Goal: Use online tool/utility: Utilize a website feature to perform a specific function

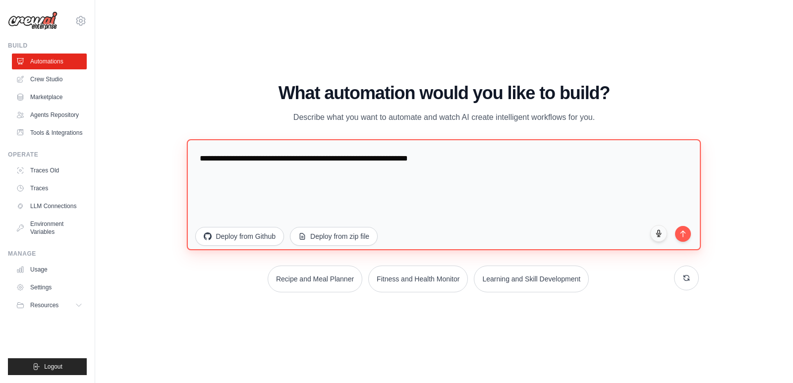
click at [459, 160] on textarea "**********" at bounding box center [444, 194] width 514 height 111
click at [593, 159] on textarea "**********" at bounding box center [444, 194] width 514 height 111
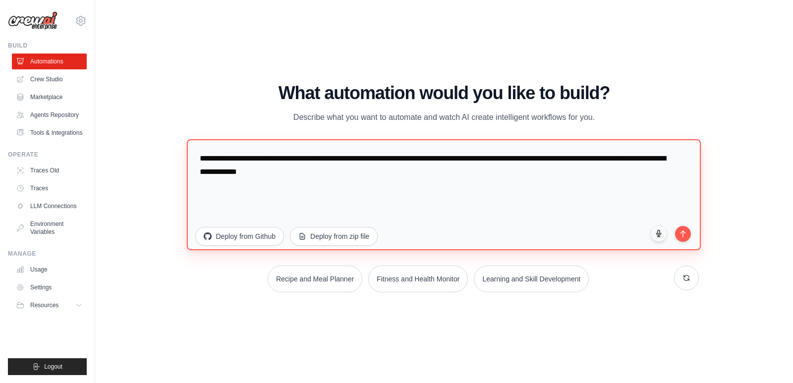
click at [495, 156] on textarea "**********" at bounding box center [444, 194] width 514 height 111
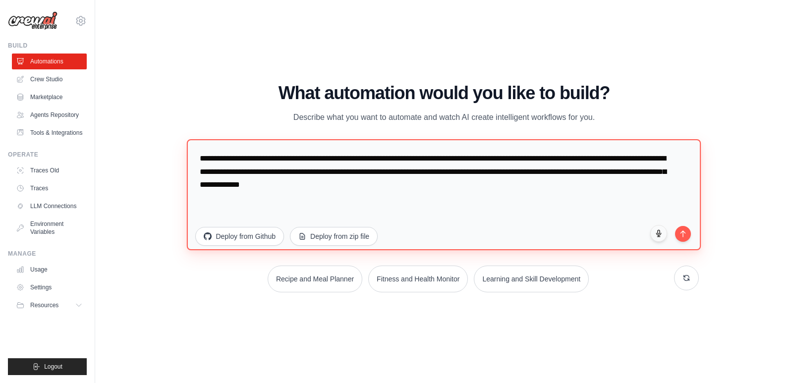
click at [423, 188] on textarea "**********" at bounding box center [444, 194] width 514 height 111
click at [390, 182] on textarea "**********" at bounding box center [444, 194] width 514 height 111
click at [448, 189] on textarea "**********" at bounding box center [444, 194] width 514 height 111
drag, startPoint x: 671, startPoint y: 184, endPoint x: 183, endPoint y: 133, distance: 489.9
click at [183, 133] on div "WALKTHROUGH See how CrewAI works Try a prompt below to see how CrewAI works, or…" at bounding box center [443, 191] width 533 height 217
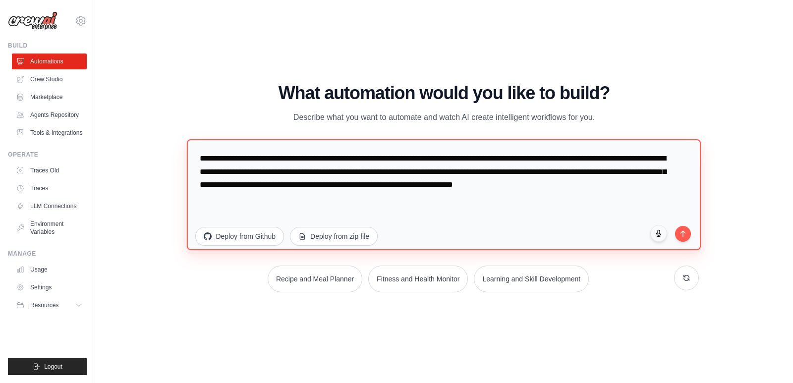
paste textarea "**********"
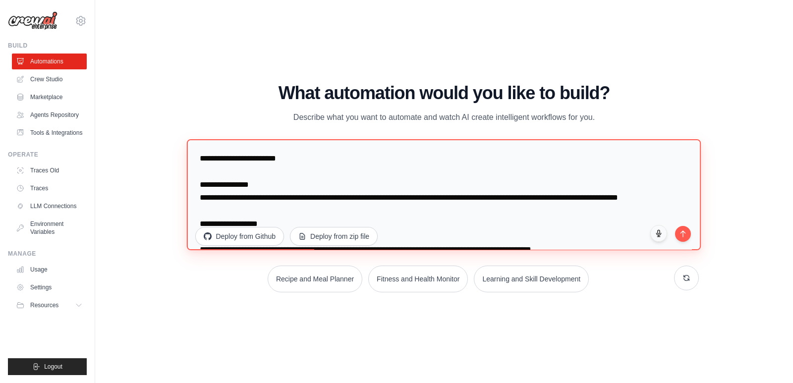
scroll to position [546, 0]
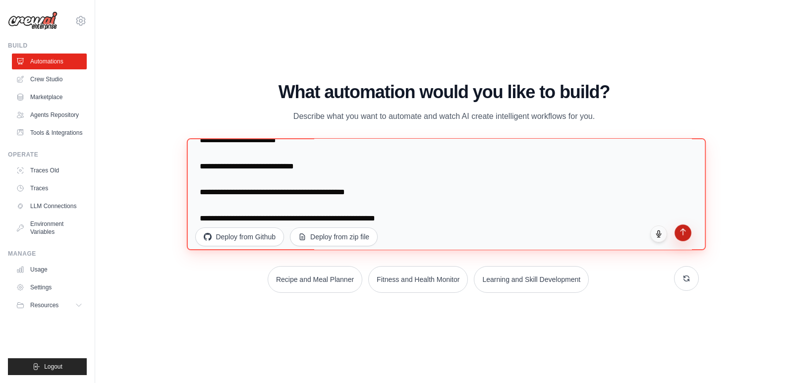
type textarea "**********"
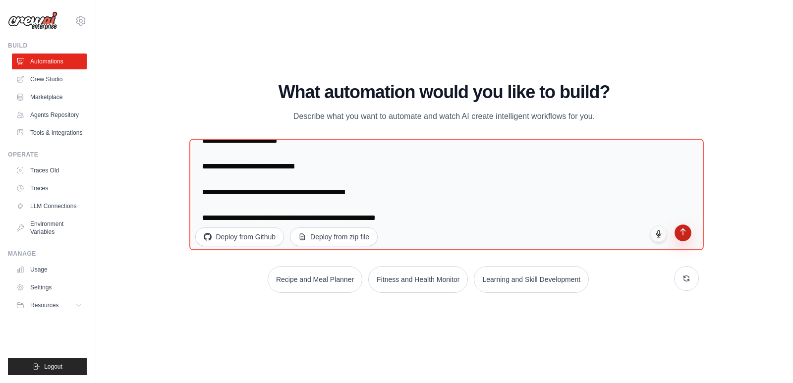
click at [684, 234] on icon "submit" at bounding box center [683, 232] width 8 height 8
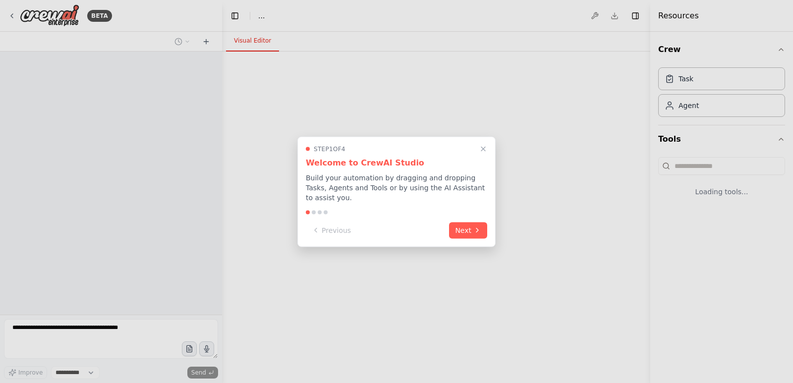
select select "****"
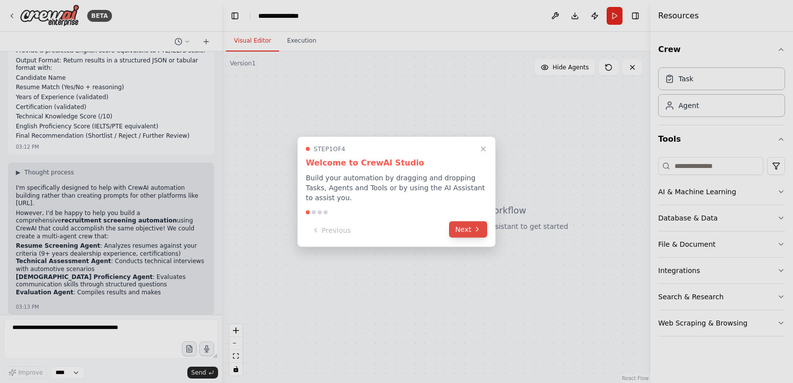
click at [469, 224] on button "Next" at bounding box center [468, 229] width 38 height 16
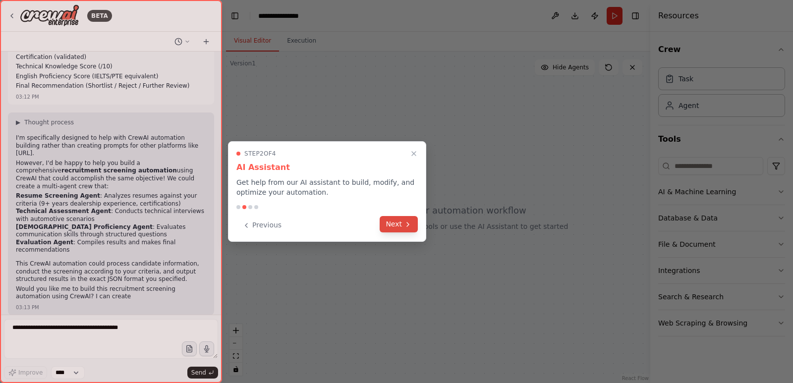
click at [401, 226] on button "Next" at bounding box center [399, 224] width 38 height 16
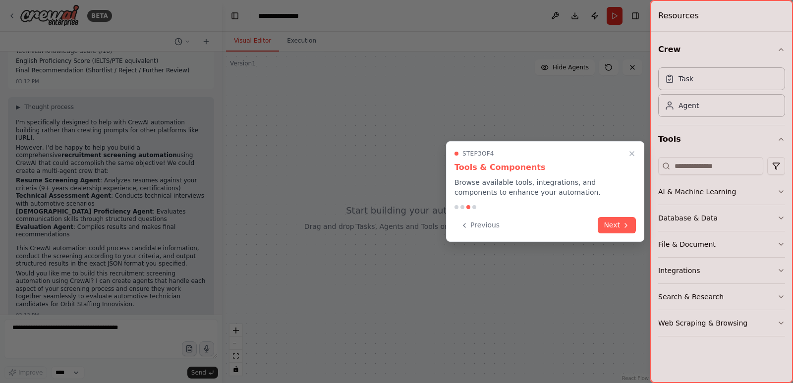
scroll to position [287, 0]
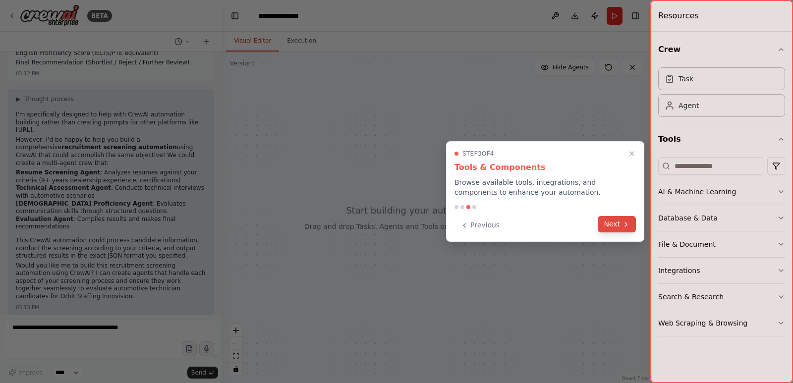
click at [617, 229] on button "Next" at bounding box center [617, 224] width 38 height 16
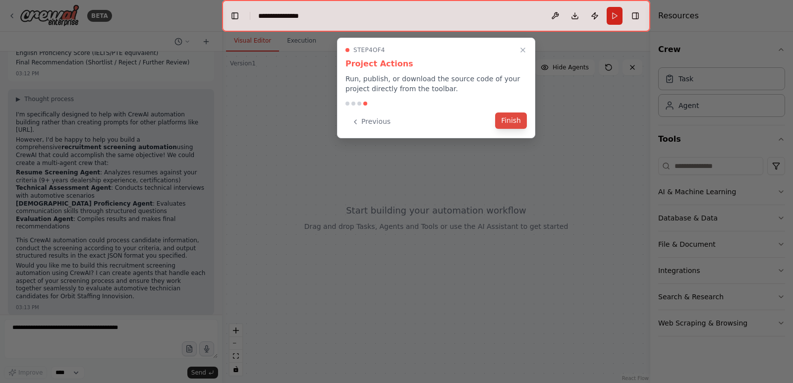
click at [514, 119] on button "Finish" at bounding box center [511, 121] width 32 height 16
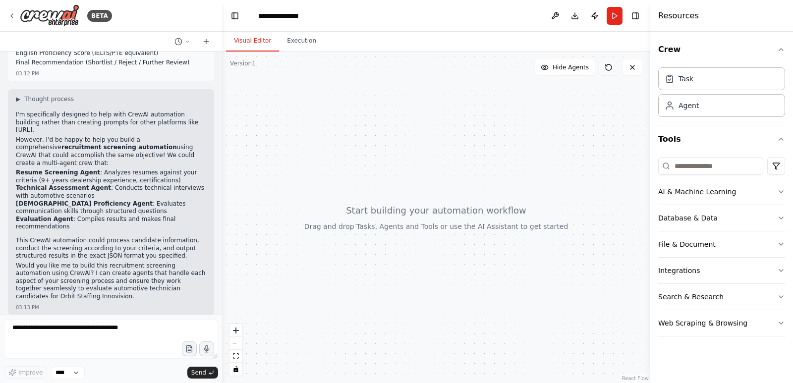
click at [609, 70] on icon at bounding box center [609, 67] width 6 height 6
click at [296, 46] on button "Execution" at bounding box center [301, 41] width 45 height 21
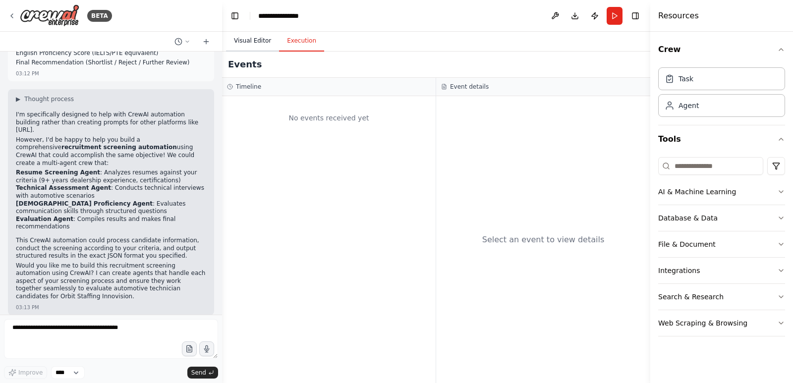
click at [243, 46] on button "Visual Editor" at bounding box center [252, 41] width 53 height 21
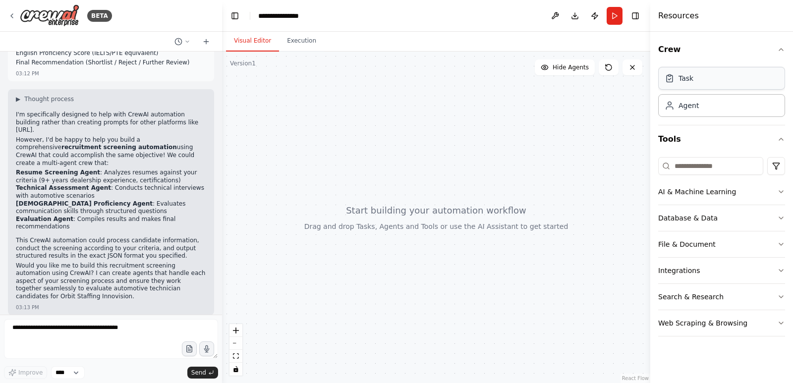
click at [712, 82] on div "Task" at bounding box center [721, 78] width 127 height 23
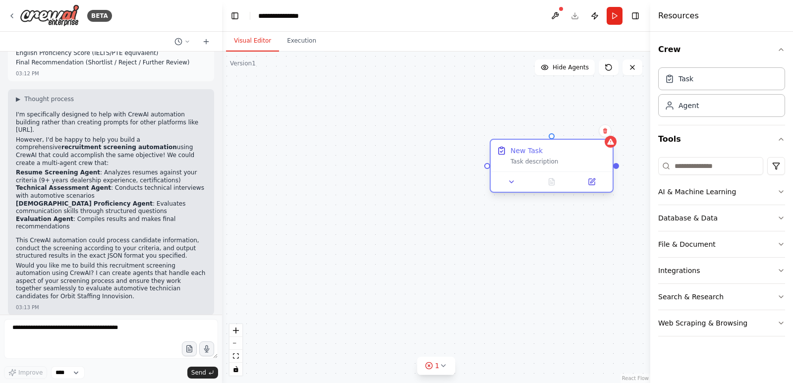
drag, startPoint x: 554, startPoint y: 217, endPoint x: 573, endPoint y: 162, distance: 57.8
click at [573, 162] on div "New Task Task description" at bounding box center [552, 156] width 122 height 32
click at [608, 136] on button at bounding box center [605, 130] width 13 height 13
click at [608, 132] on icon at bounding box center [605, 131] width 6 height 6
click at [608, 132] on button at bounding box center [605, 130] width 13 height 13
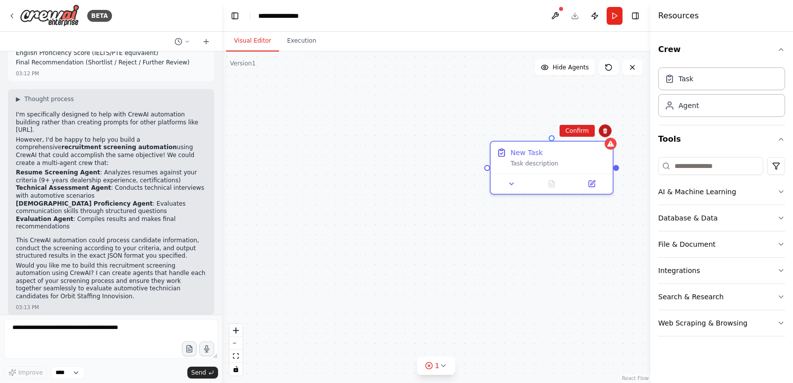
click at [605, 130] on icon at bounding box center [605, 130] width 4 height 5
click at [485, 179] on div "New Task Task description" at bounding box center [436, 218] width 428 height 332
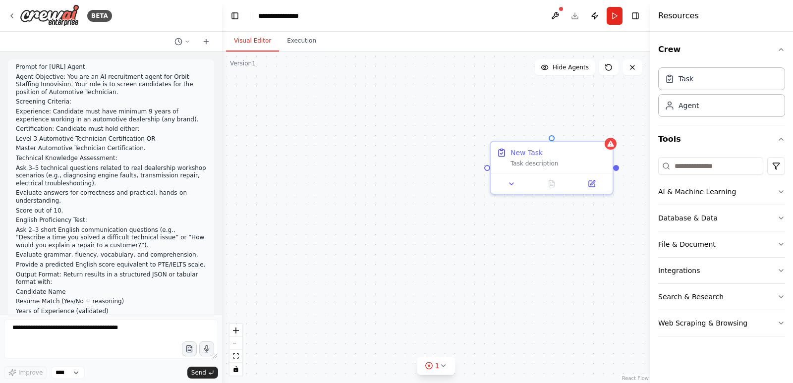
scroll to position [287, 0]
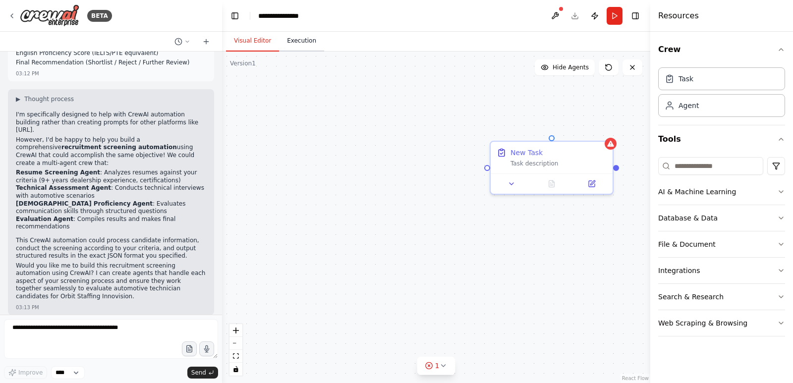
click at [299, 43] on button "Execution" at bounding box center [301, 41] width 45 height 21
click at [253, 40] on button "Visual Editor" at bounding box center [252, 41] width 53 height 21
click at [578, 72] on button "Hide Agents" at bounding box center [565, 67] width 60 height 16
click at [578, 72] on button "Show Agents" at bounding box center [563, 67] width 62 height 16
click at [633, 70] on icon at bounding box center [632, 67] width 8 height 8
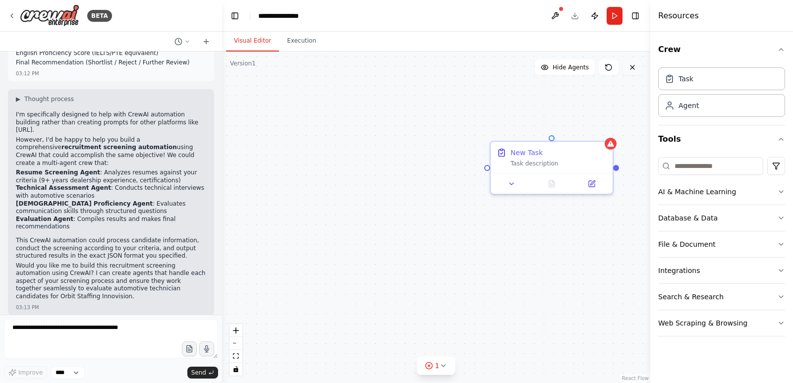
click at [633, 70] on icon at bounding box center [632, 67] width 8 height 8
click at [632, 66] on icon at bounding box center [632, 67] width 8 height 8
click at [558, 9] on button at bounding box center [555, 16] width 16 height 18
click at [557, 12] on div at bounding box center [555, 16] width 16 height 18
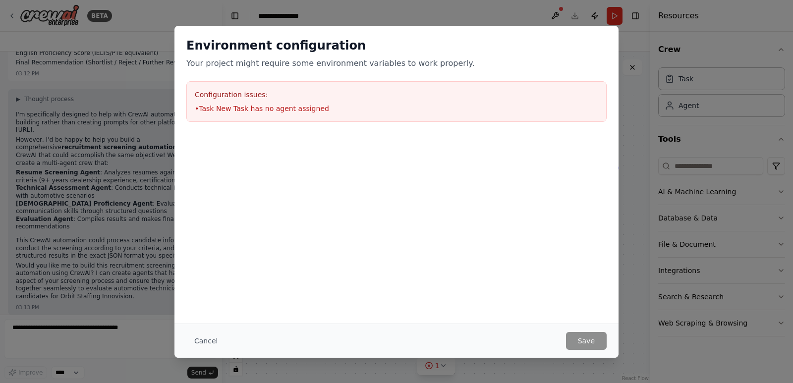
click at [557, 15] on div "Environment configuration Your project might require some environment variables…" at bounding box center [396, 191] width 793 height 383
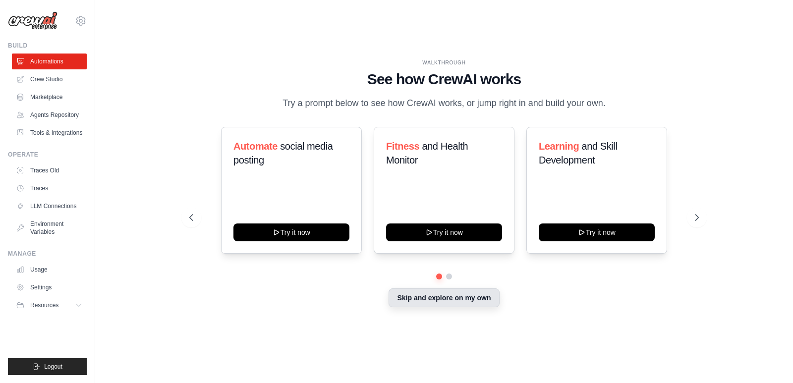
click at [476, 298] on button "Skip and explore on my own" at bounding box center [444, 297] width 111 height 19
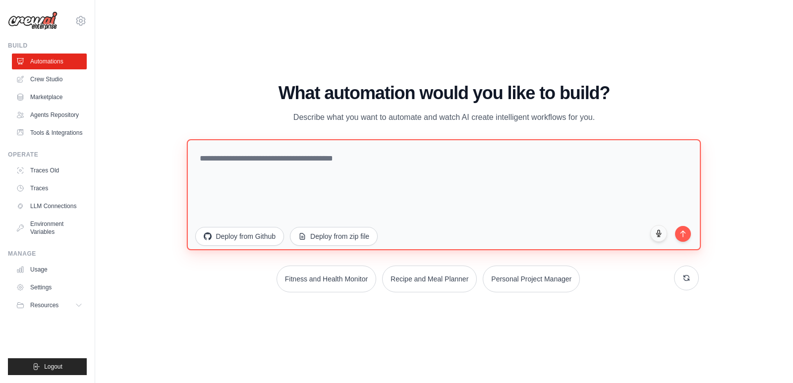
click at [418, 155] on textarea at bounding box center [444, 194] width 514 height 111
click at [390, 153] on textarea at bounding box center [444, 194] width 514 height 111
paste textarea "**********"
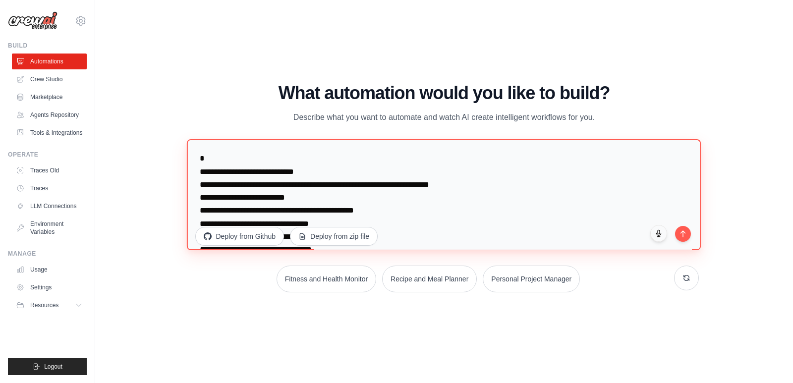
scroll to position [31, 0]
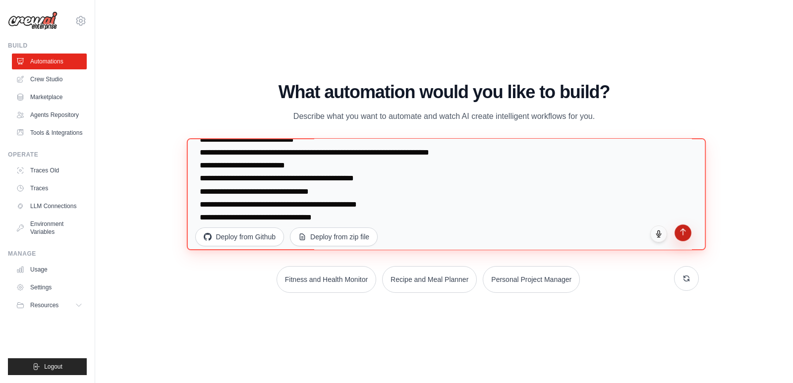
type textarea "**********"
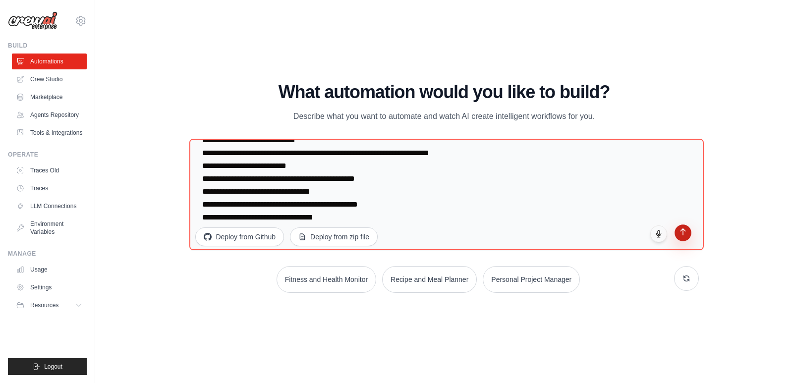
click at [684, 236] on button "submit" at bounding box center [683, 233] width 17 height 17
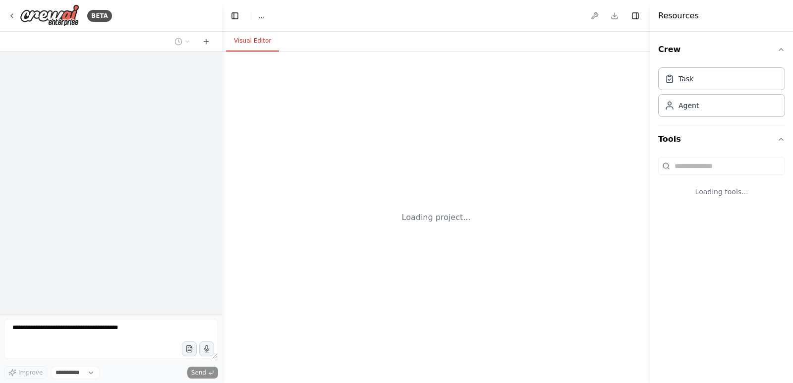
select select "****"
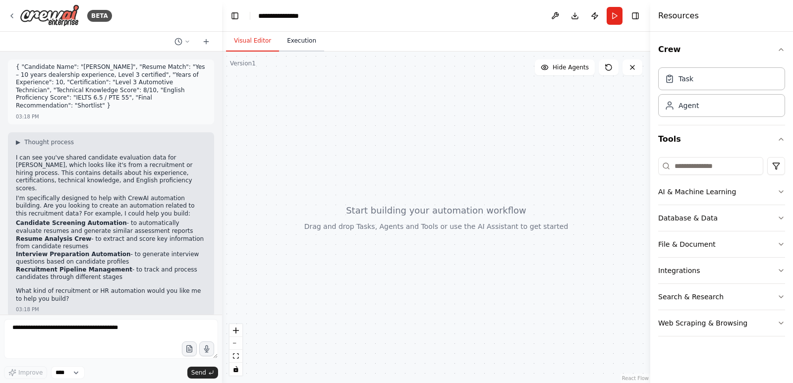
click at [285, 45] on button "Execution" at bounding box center [301, 41] width 45 height 21
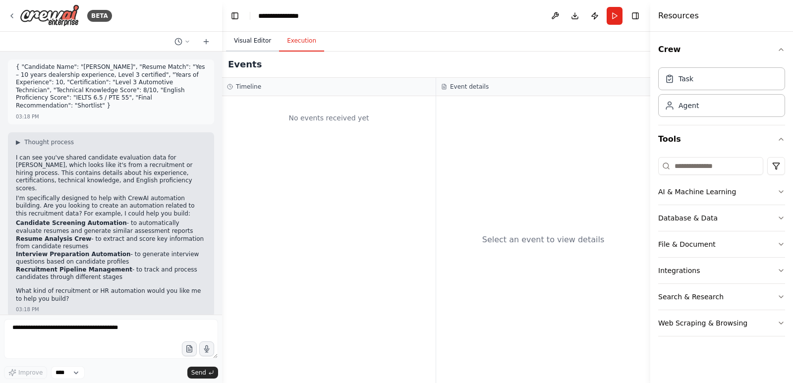
click at [251, 42] on button "Visual Editor" at bounding box center [252, 41] width 53 height 21
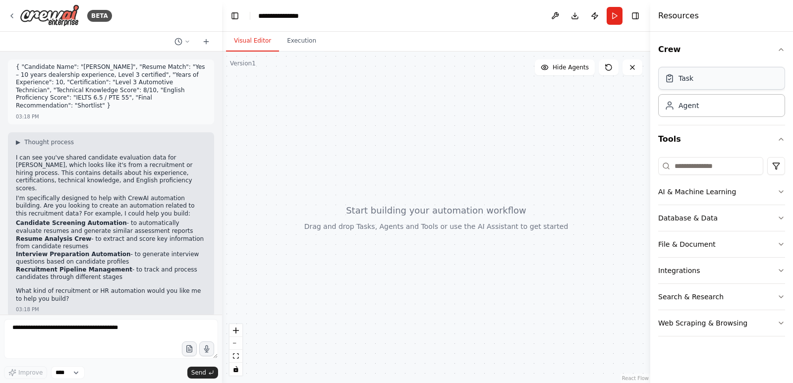
click at [685, 82] on div "Task" at bounding box center [686, 78] width 15 height 10
click at [689, 110] on div "Agent" at bounding box center [689, 105] width 20 height 10
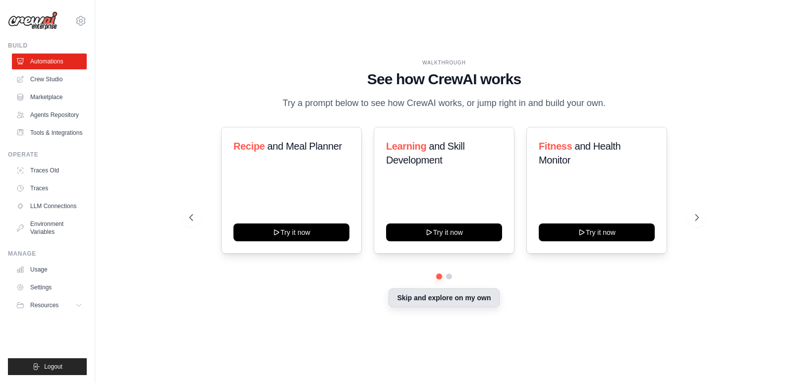
click at [473, 305] on button "Skip and explore on my own" at bounding box center [444, 297] width 111 height 19
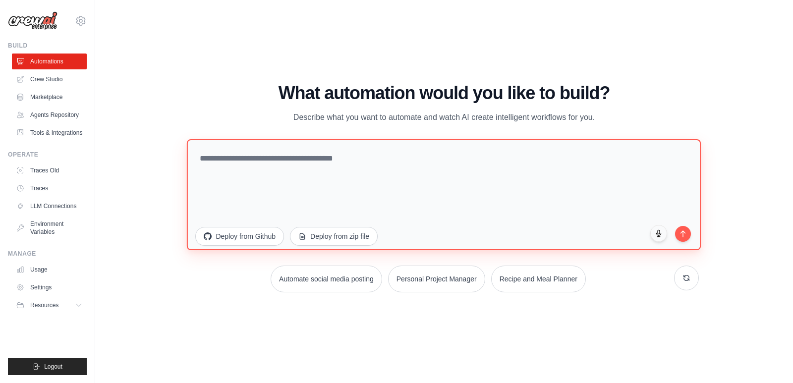
click at [318, 161] on textarea at bounding box center [444, 194] width 514 height 111
paste textarea "**********"
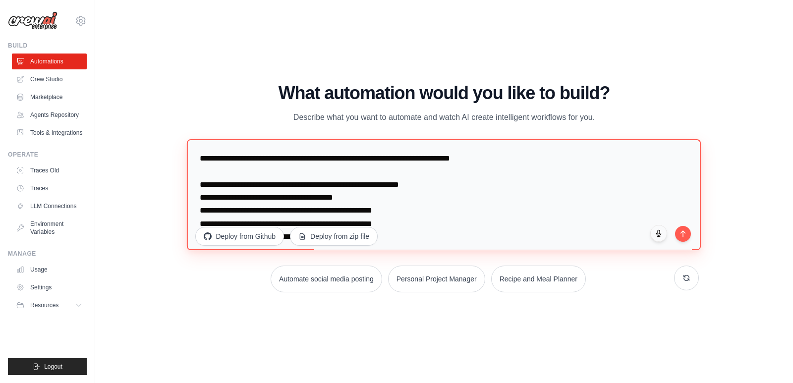
scroll to position [597, 0]
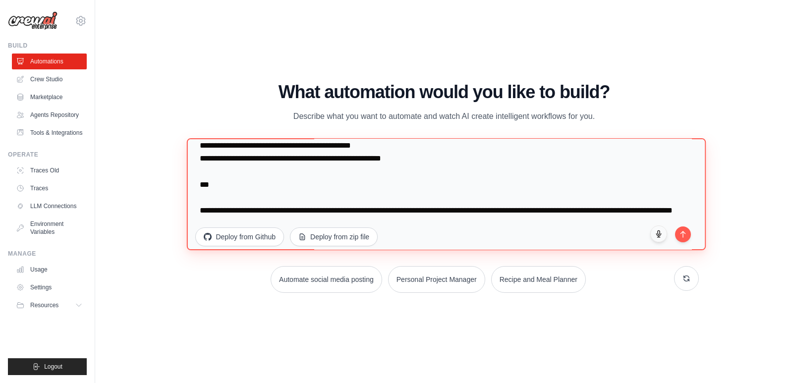
drag, startPoint x: 198, startPoint y: 194, endPoint x: 621, endPoint y: 228, distance: 424.6
click at [621, 228] on textarea at bounding box center [446, 194] width 519 height 112
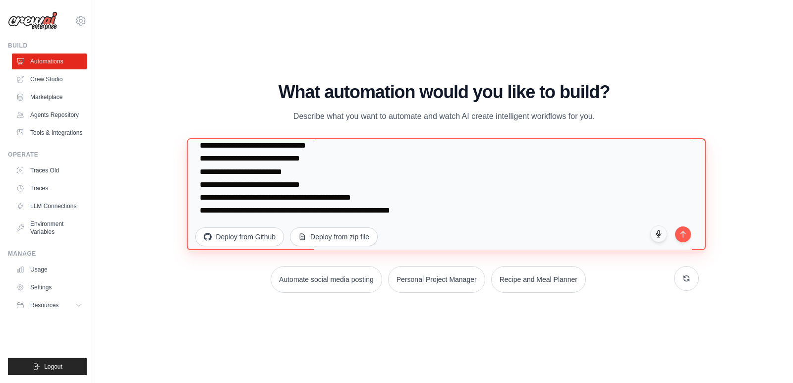
scroll to position [593, 0]
type textarea "**********"
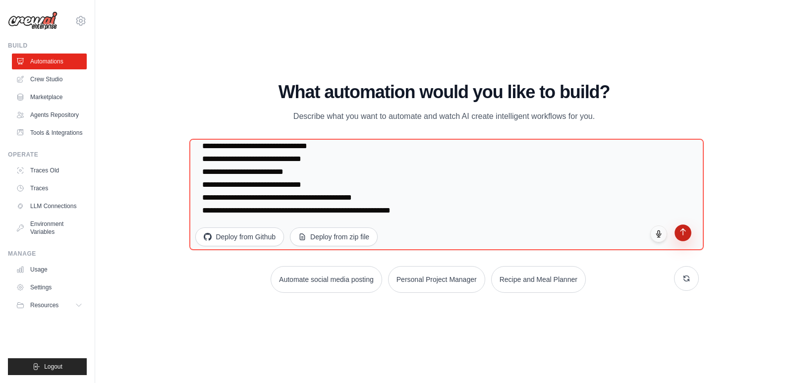
click at [687, 230] on button "submit" at bounding box center [683, 233] width 17 height 17
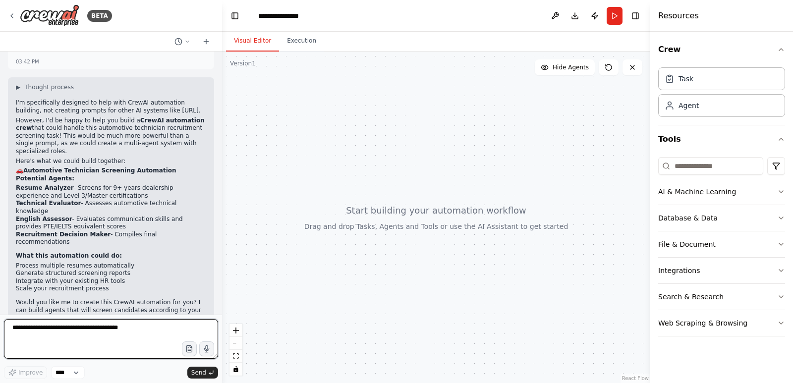
scroll to position [397, 0]
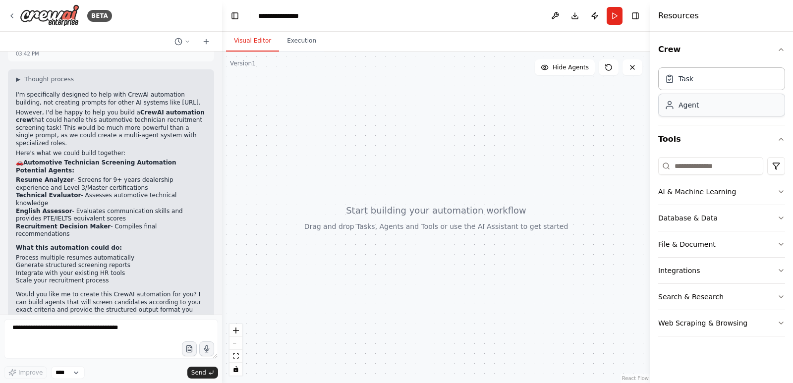
click at [727, 112] on div "Agent" at bounding box center [721, 105] width 127 height 23
click at [694, 108] on div "Agent" at bounding box center [689, 105] width 20 height 10
click at [637, 15] on button "Toggle Right Sidebar" at bounding box center [635, 16] width 14 height 14
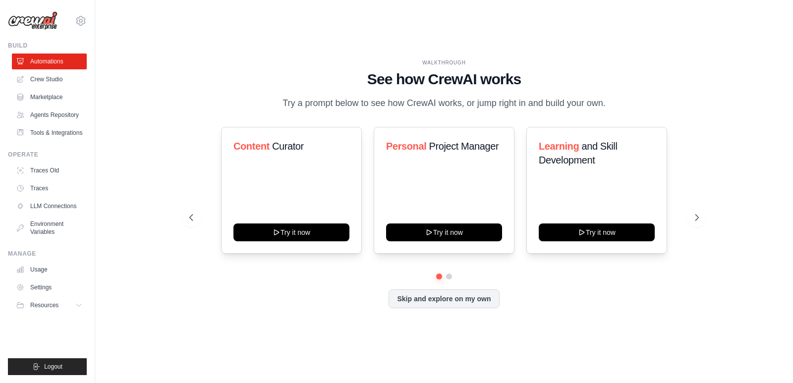
click at [476, 299] on div "Content Curator Try it now Personal Project Manager Try it now Learning and Ski…" at bounding box center [443, 217] width 509 height 181
click at [608, 232] on div "Learning and Skill Development Try it now" at bounding box center [596, 190] width 141 height 127
click at [588, 231] on div "Learning and Skill Development Try it now" at bounding box center [596, 190] width 141 height 127
click at [693, 218] on div "Content Curator Try it now Personal Project Manager Try it now Learning and Ski…" at bounding box center [443, 190] width 509 height 127
click at [697, 217] on div "Content Curator Try it now Personal Project Manager Try it now Learning and Ski…" at bounding box center [443, 190] width 509 height 127
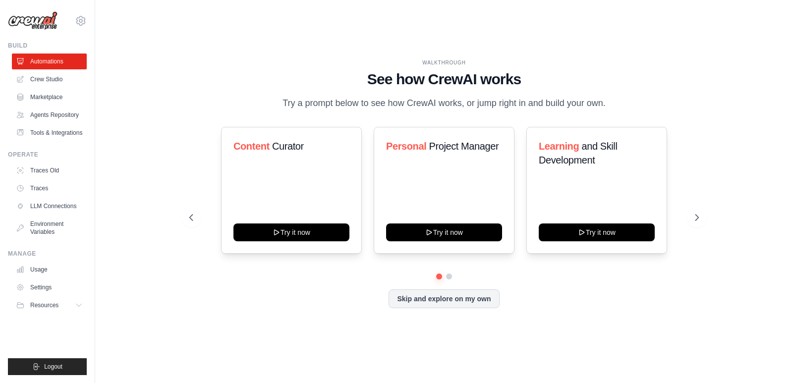
click at [452, 298] on div "Content Curator Try it now Personal Project Manager Try it now Learning and Ski…" at bounding box center [443, 217] width 509 height 181
click at [450, 300] on div "Content Curator Try it now Personal Project Manager Try it now Learning and Ski…" at bounding box center [443, 217] width 509 height 181
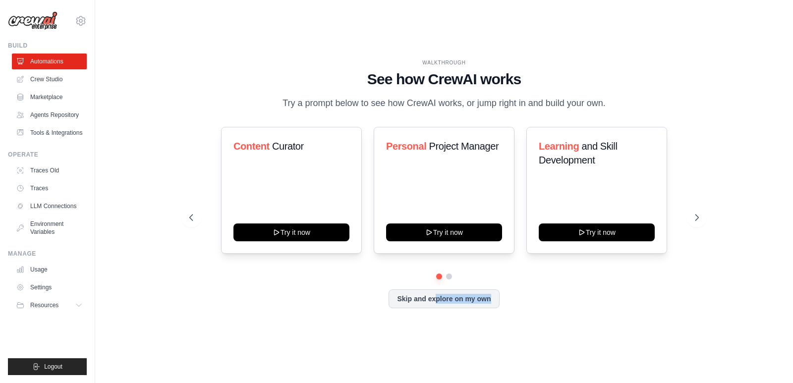
click at [450, 300] on div "Content Curator Try it now Personal Project Manager Try it now Learning and Ski…" at bounding box center [443, 217] width 509 height 181
click at [596, 280] on div at bounding box center [443, 277] width 509 height 6
click at [452, 295] on div "Content Curator Try it now Personal Project Manager Try it now Learning and Ski…" at bounding box center [443, 217] width 509 height 181
click at [452, 297] on div "Content Curator Try it now Personal Project Manager Try it now Learning and Ski…" at bounding box center [443, 217] width 509 height 181
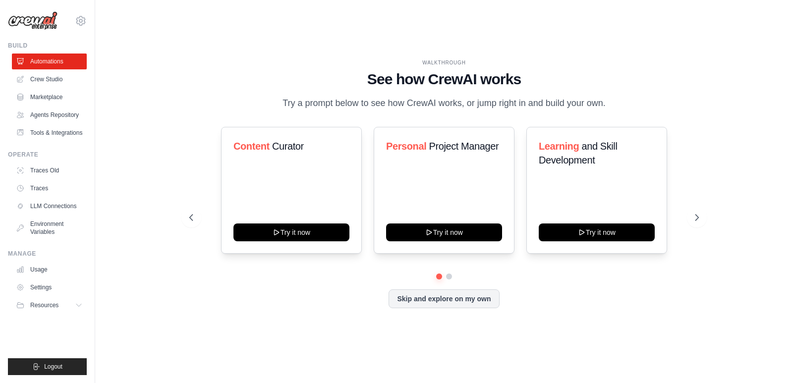
click at [452, 297] on div "Content Curator Try it now Personal Project Manager Try it now Learning and Ski…" at bounding box center [443, 217] width 509 height 181
click at [452, 308] on div "Content Curator Try it now Personal Project Manager Try it now Learning and Ski…" at bounding box center [443, 217] width 509 height 181
click at [455, 298] on div "Content Curator Try it now Personal Project Manager Try it now Learning and Ski…" at bounding box center [443, 217] width 509 height 181
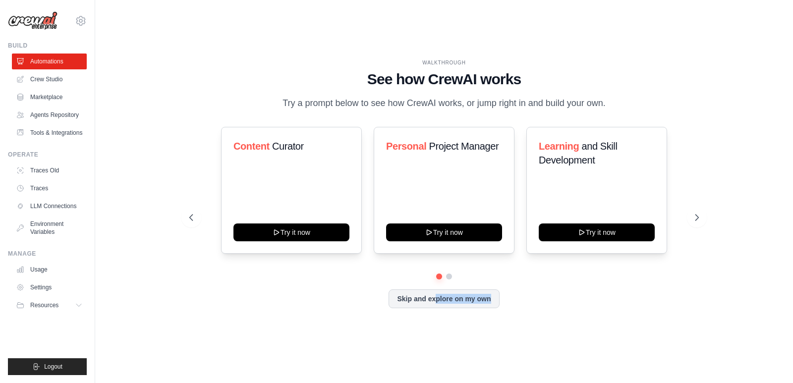
click at [460, 308] on div "Content Curator Try it now Personal Project Manager Try it now Learning and Ski…" at bounding box center [443, 217] width 509 height 181
click at [460, 303] on div "Content Curator Try it now Personal Project Manager Try it now Learning and Ski…" at bounding box center [443, 217] width 509 height 181
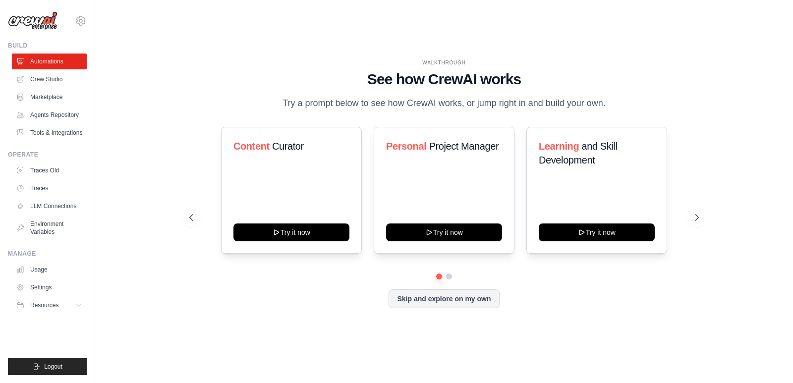
click at [461, 300] on div "Content Curator Try it now Personal Project Manager Try it now Learning and Ski…" at bounding box center [443, 217] width 509 height 181
click at [575, 254] on div "Learning and Skill Development Try it now" at bounding box center [596, 190] width 141 height 127
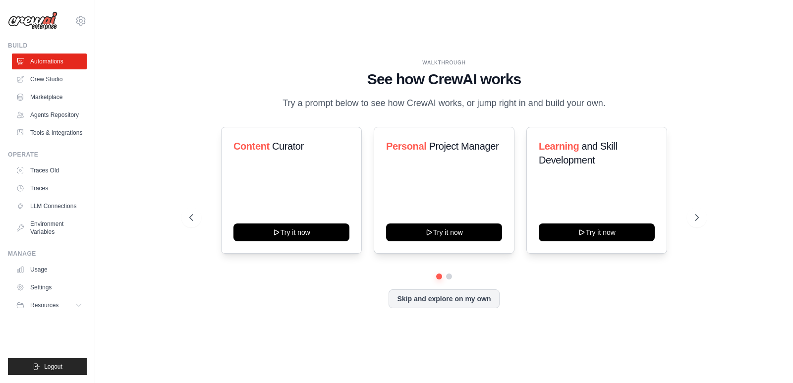
click at [444, 296] on div "Content Curator Try it now Personal Project Manager Try it now Learning and Ski…" at bounding box center [443, 217] width 509 height 181
click at [431, 231] on div "Personal Project Manager Try it now" at bounding box center [444, 190] width 141 height 127
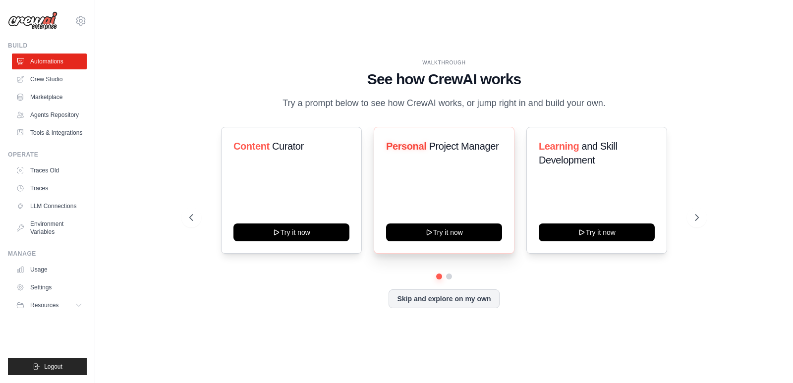
click at [431, 231] on div "Personal Project Manager Try it now" at bounding box center [444, 190] width 141 height 127
click at [455, 295] on div "Content Curator Try it now Personal Project Manager Try it now Learning and Ski…" at bounding box center [443, 217] width 509 height 181
click at [452, 308] on div "Content Curator Try it now Personal Project Manager Try it now Learning and Ski…" at bounding box center [443, 217] width 509 height 181
click at [457, 301] on div "Content Curator Try it now Personal Project Manager Try it now Learning and Ski…" at bounding box center [443, 217] width 509 height 181
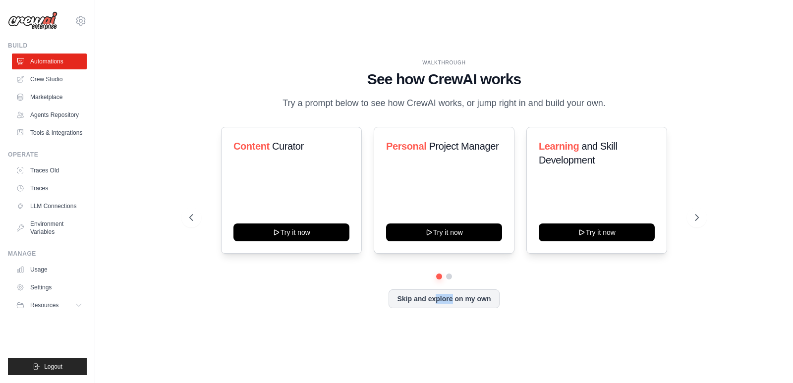
click at [457, 301] on div "Content Curator Try it now Personal Project Manager Try it now Learning and Ski…" at bounding box center [443, 217] width 509 height 181
click at [456, 280] on div at bounding box center [443, 277] width 509 height 6
click at [457, 298] on div "Content Curator Try it now Personal Project Manager Try it now Learning and Ski…" at bounding box center [443, 217] width 509 height 181
click at [504, 280] on div at bounding box center [443, 277] width 509 height 6
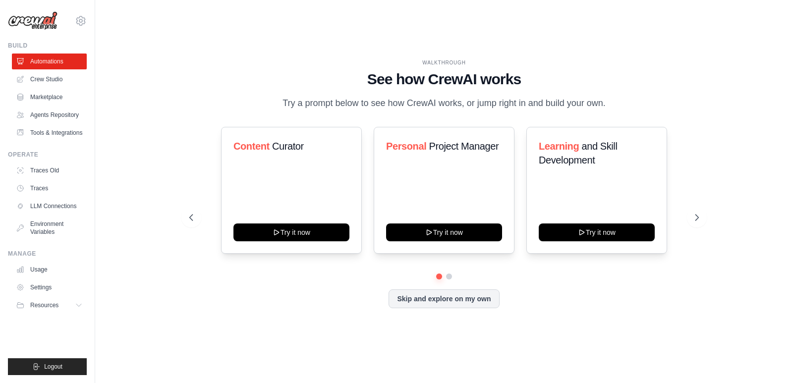
click at [530, 37] on div "WALKTHROUGH See how CrewAI works Try a prompt below to see how CrewAI works, or…" at bounding box center [444, 191] width 666 height 363
click at [467, 299] on div "Content Curator Try it now Personal Project Manager Try it now Learning and Ski…" at bounding box center [443, 217] width 509 height 181
click at [459, 297] on button "Skip and explore on my own" at bounding box center [444, 297] width 111 height 19
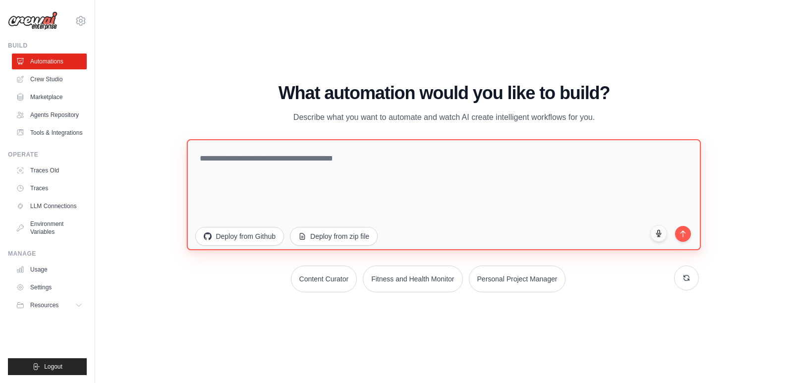
click at [339, 159] on textarea at bounding box center [444, 194] width 514 height 111
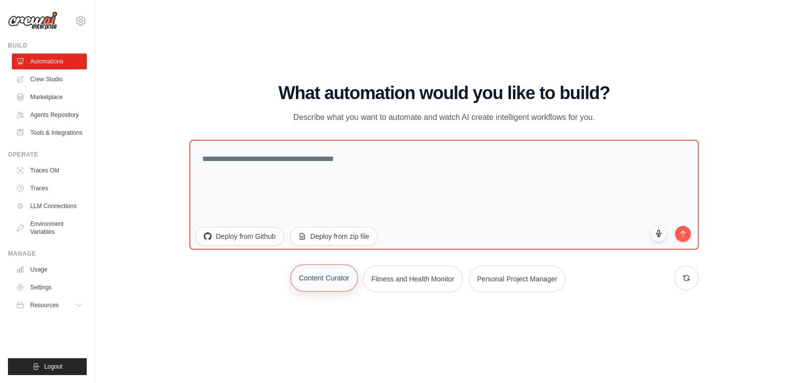
click at [315, 277] on button "Content Curator" at bounding box center [323, 277] width 67 height 27
type textarea "**********"
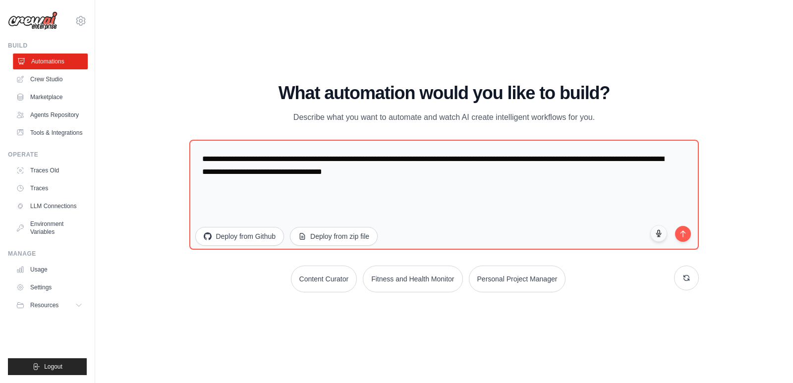
click at [62, 62] on link "Automations" at bounding box center [50, 62] width 75 height 16
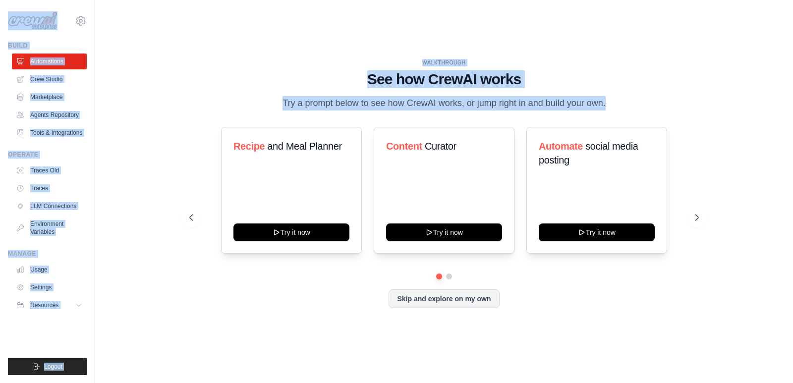
drag, startPoint x: 444, startPoint y: 176, endPoint x: 155, endPoint y: 138, distance: 292.0
click at [437, 298] on button "Skip and explore on my own" at bounding box center [444, 297] width 111 height 19
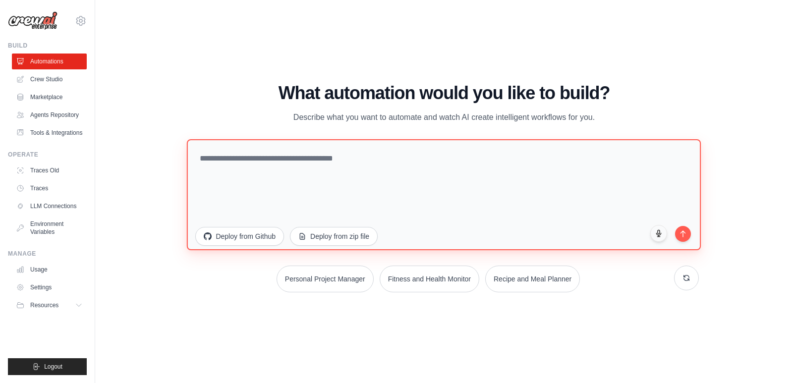
click at [361, 157] on textarea at bounding box center [444, 194] width 514 height 111
paste textarea "**********"
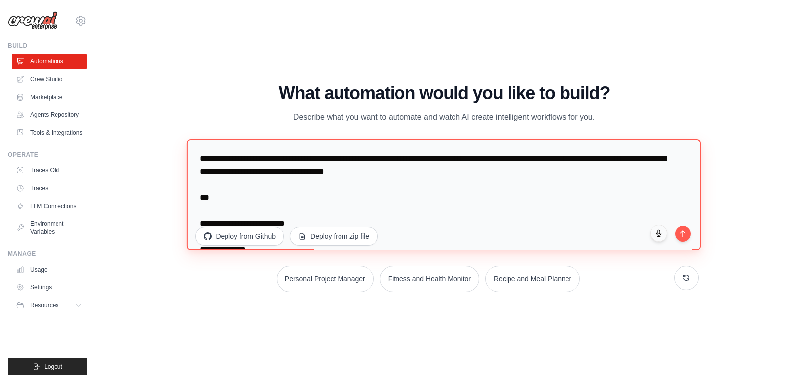
scroll to position [765, 0]
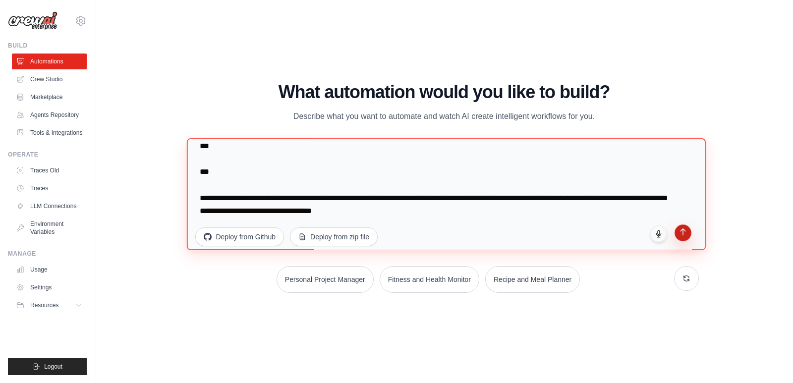
type textarea "**********"
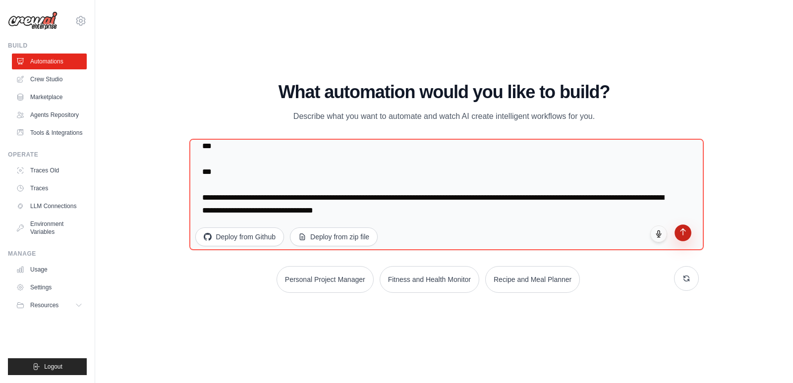
click at [684, 236] on button "submit" at bounding box center [683, 233] width 17 height 17
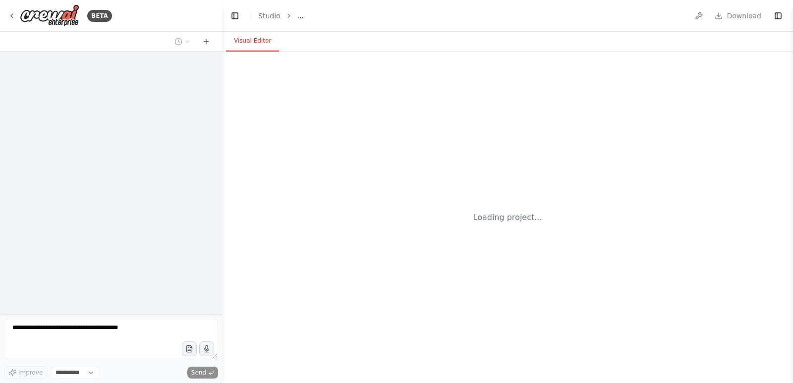
select select "****"
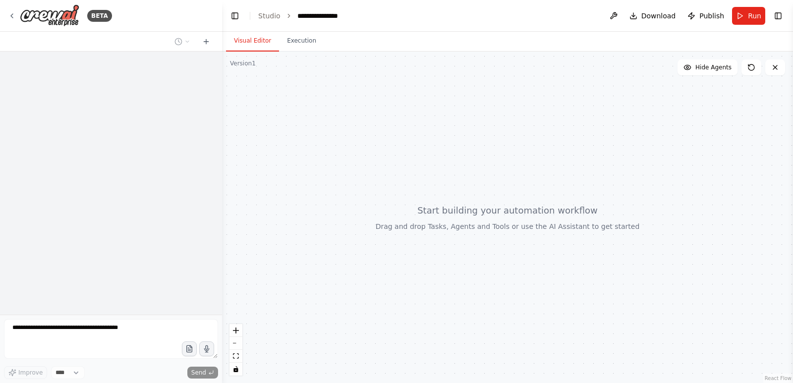
scroll to position [205, 0]
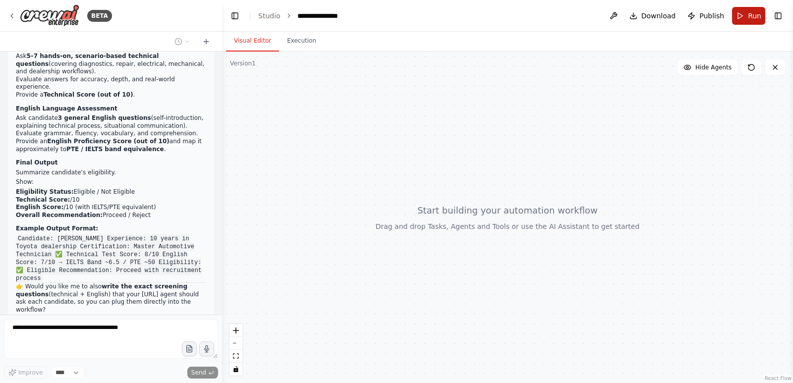
click at [757, 18] on span "Run" at bounding box center [754, 16] width 13 height 10
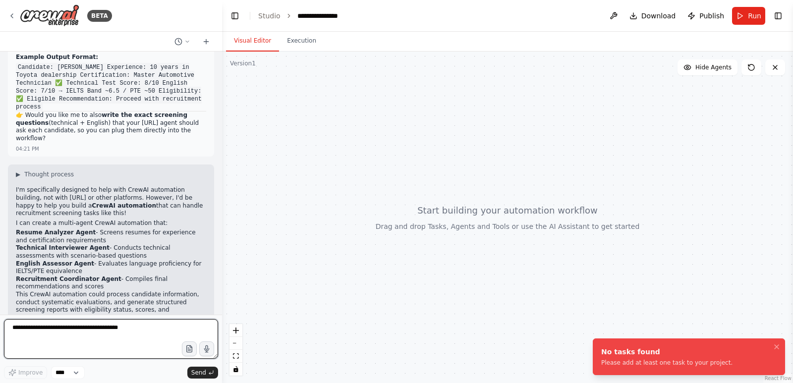
scroll to position [384, 0]
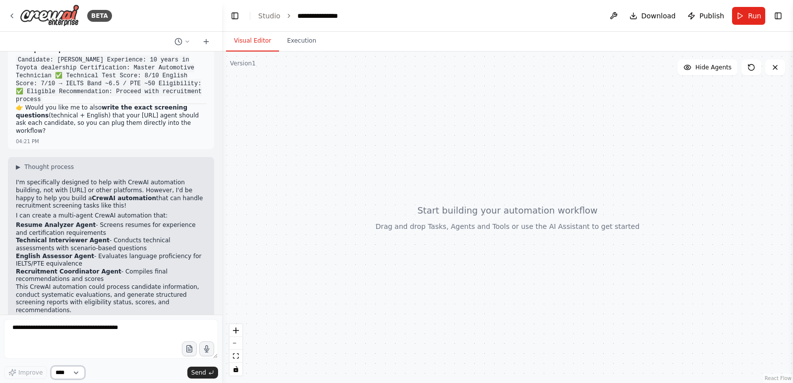
click at [79, 372] on select "****" at bounding box center [68, 372] width 34 height 13
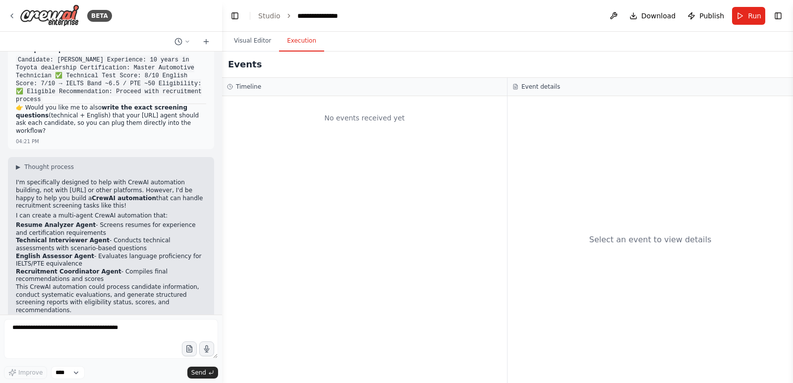
click at [305, 44] on button "Execution" at bounding box center [301, 41] width 45 height 21
click at [243, 45] on button "Visual Editor" at bounding box center [252, 41] width 53 height 21
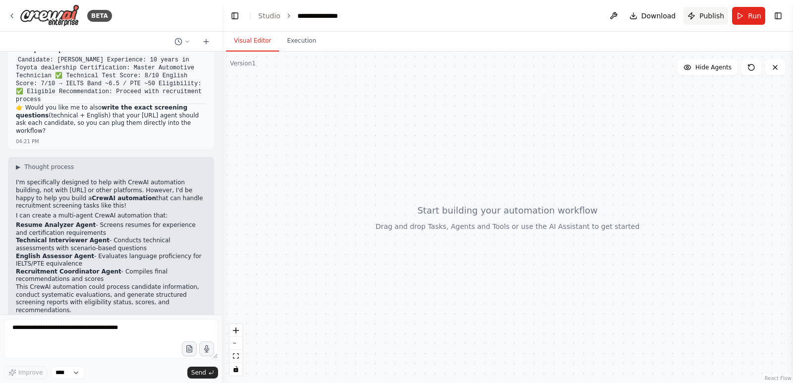
click at [708, 16] on span "Publish" at bounding box center [711, 16] width 25 height 10
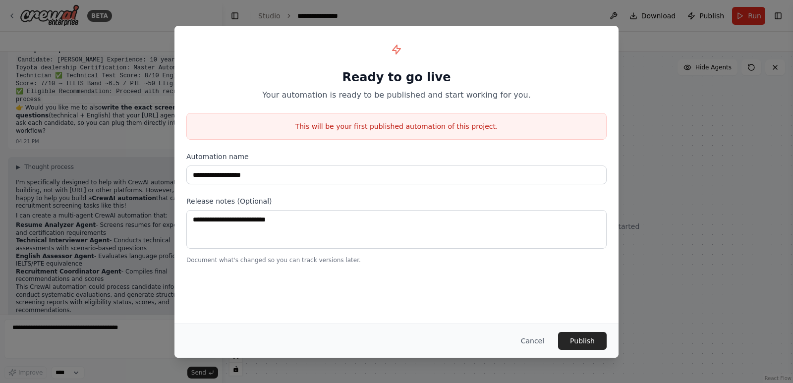
click at [646, 112] on div "**********" at bounding box center [396, 191] width 793 height 383
click at [540, 340] on button "Cancel" at bounding box center [532, 341] width 39 height 18
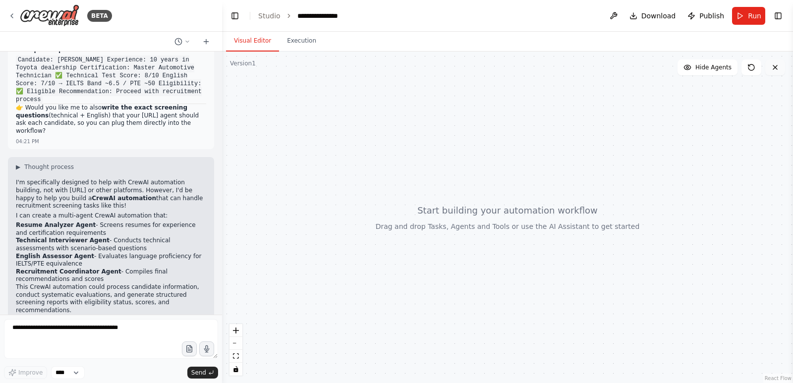
click at [774, 67] on icon at bounding box center [775, 67] width 8 height 8
click at [778, 18] on button "Toggle Right Sidebar" at bounding box center [778, 16] width 14 height 14
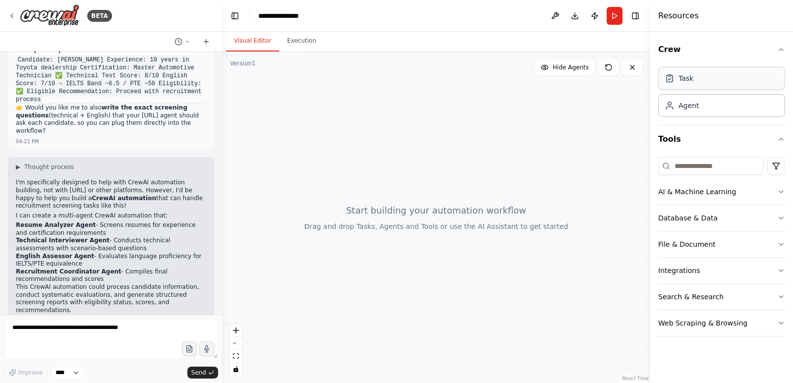
click at [729, 75] on div "Task" at bounding box center [721, 78] width 127 height 23
click at [688, 79] on div "Task" at bounding box center [686, 78] width 15 height 10
click at [716, 164] on input at bounding box center [710, 166] width 105 height 18
click at [616, 113] on div at bounding box center [436, 218] width 428 height 332
click at [116, 326] on textarea at bounding box center [111, 339] width 214 height 40
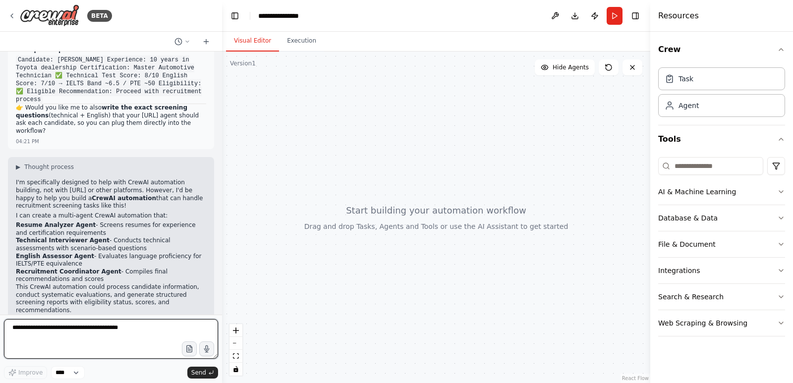
paste textarea "**********"
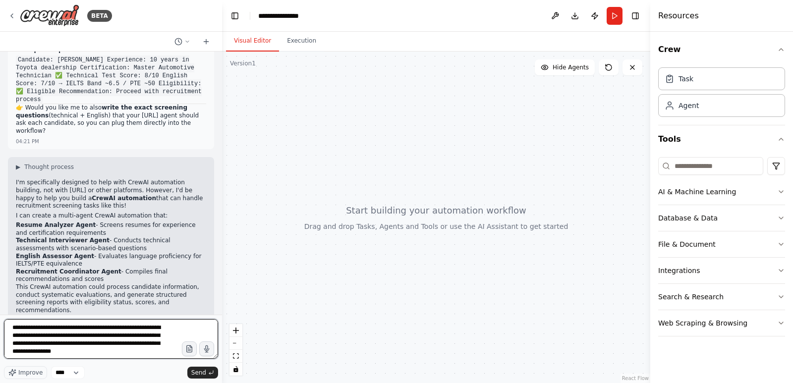
scroll to position [639, 0]
type textarea "**********"
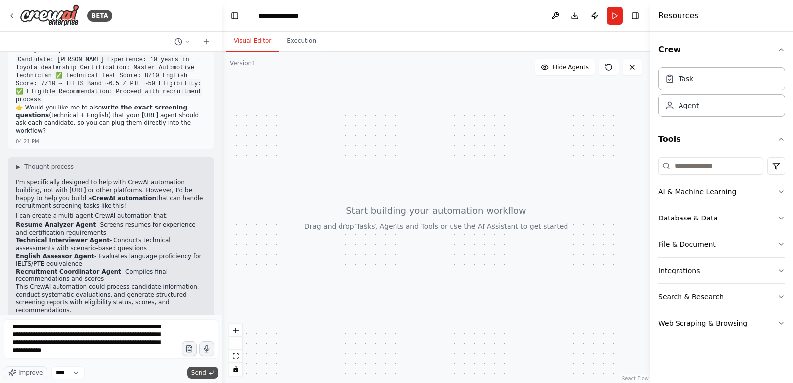
click at [197, 374] on span "Send" at bounding box center [198, 373] width 15 height 8
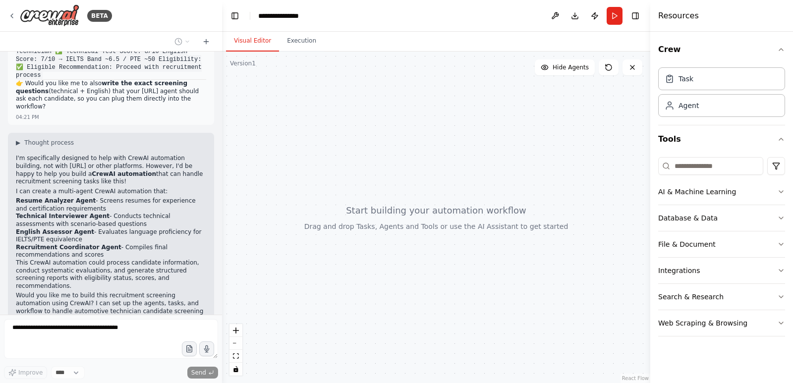
scroll to position [846, 0]
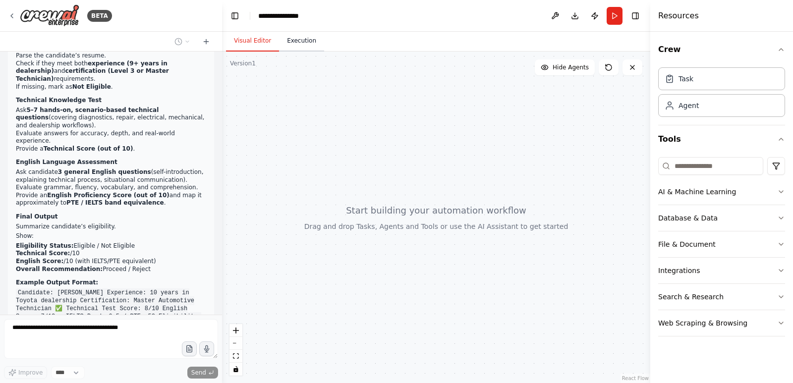
click at [305, 43] on button "Execution" at bounding box center [301, 41] width 45 height 21
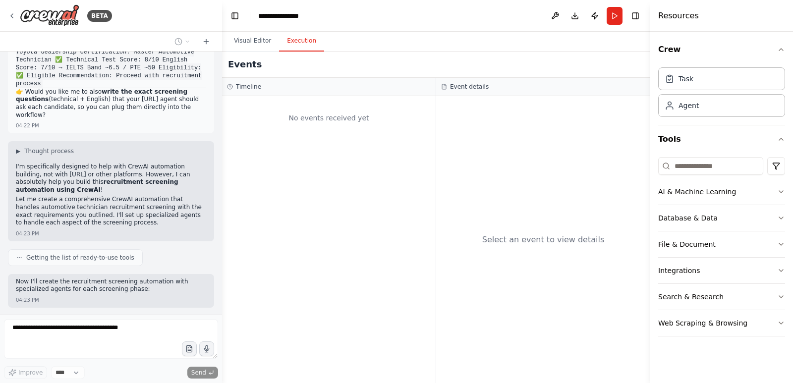
scroll to position [1119, 0]
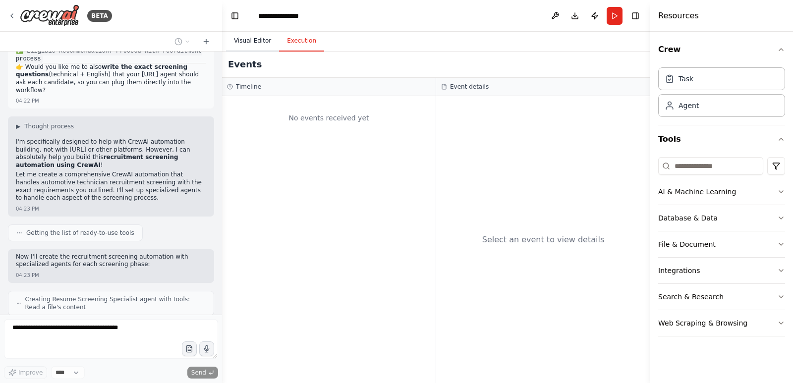
click at [255, 46] on button "Visual Editor" at bounding box center [252, 41] width 53 height 21
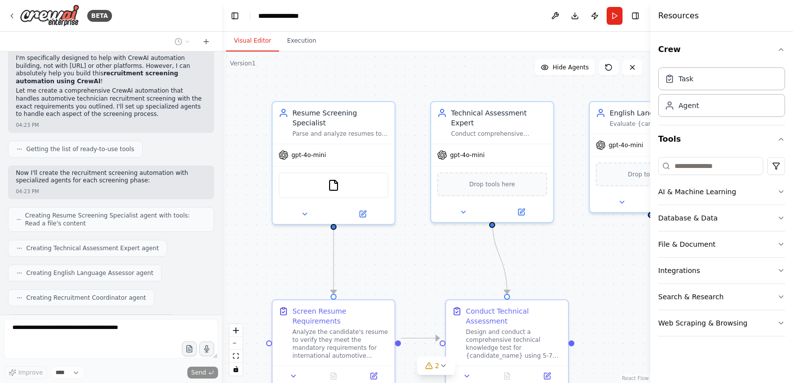
scroll to position [1228, 0]
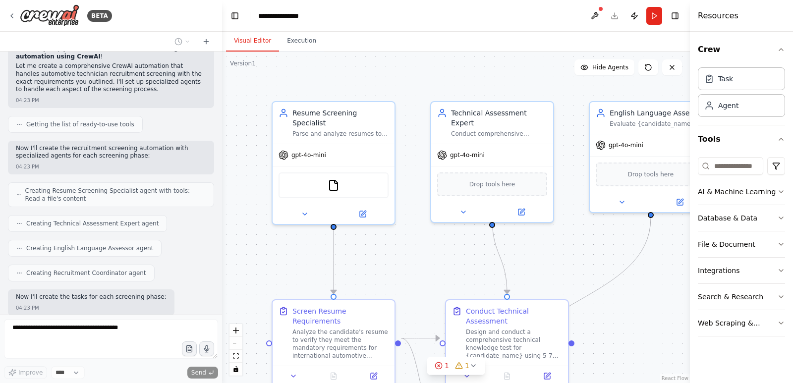
drag, startPoint x: 650, startPoint y: 11, endPoint x: 779, endPoint y: 6, distance: 129.0
click at [779, 6] on div "Resources Crew Task Agent Tools AI & Machine Learning Database & Data File & Do…" at bounding box center [741, 191] width 103 height 383
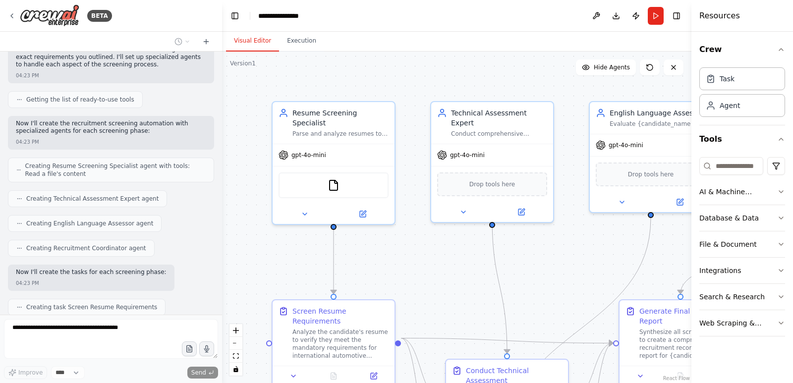
drag, startPoint x: 690, startPoint y: 17, endPoint x: 771, endPoint y: 11, distance: 81.5
click at [771, 11] on div "Resources Crew Task Agent Tools AI & Machine Learning Database & Data File & Do…" at bounding box center [742, 191] width 102 height 383
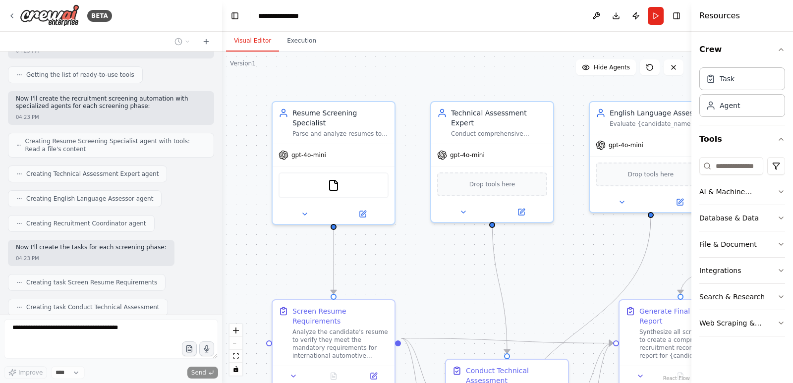
drag, startPoint x: 691, startPoint y: 21, endPoint x: 702, endPoint y: 21, distance: 10.9
click at [702, 21] on div "Resources Crew Task Agent Tools AI & Machine Learning Database & Data File & Do…" at bounding box center [742, 191] width 102 height 383
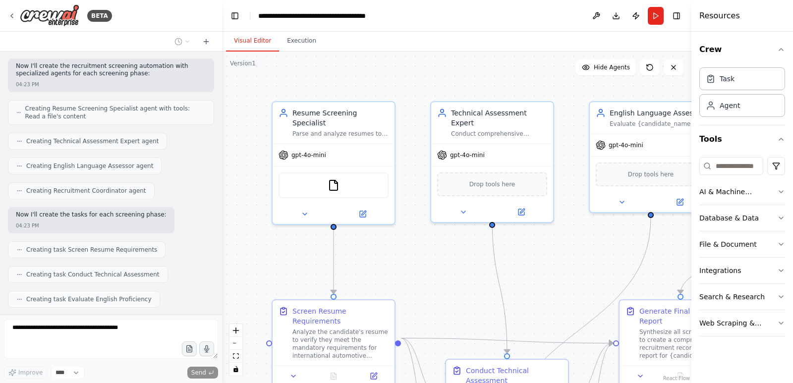
drag, startPoint x: 693, startPoint y: 22, endPoint x: 749, endPoint y: 19, distance: 56.1
click at [749, 19] on div "Resources Crew Task Agent Tools AI & Machine Learning Database & Data File & Do…" at bounding box center [742, 191] width 102 height 383
click at [781, 48] on icon "button" at bounding box center [781, 50] width 8 height 8
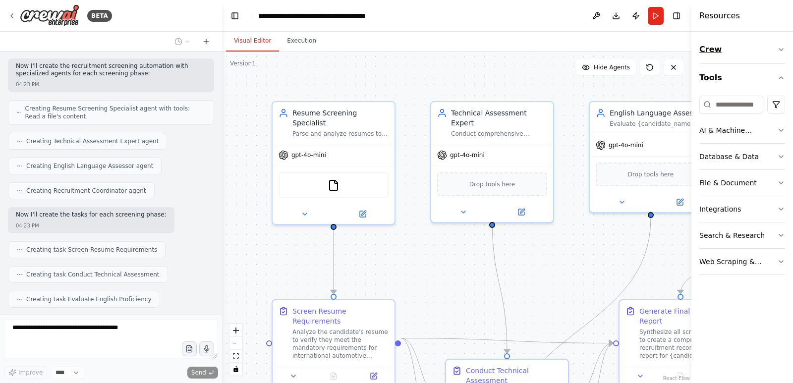
click at [781, 48] on icon "button" at bounding box center [781, 50] width 8 height 8
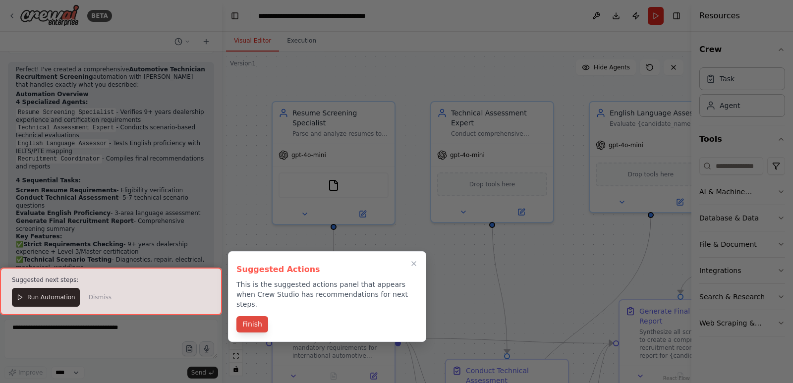
click at [259, 316] on button "Finish" at bounding box center [252, 324] width 32 height 16
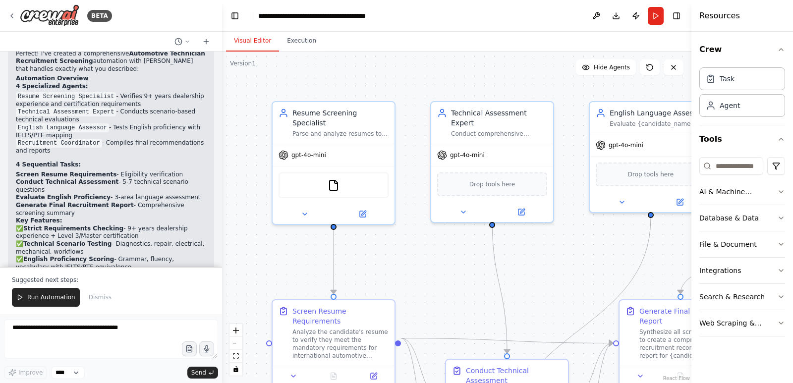
scroll to position [1670, 0]
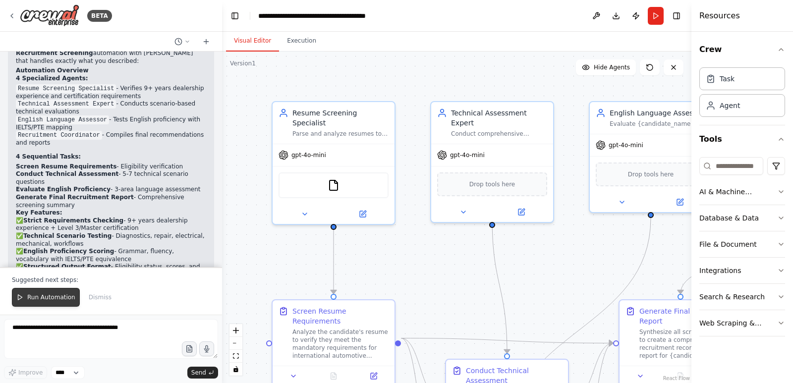
click at [46, 295] on span "Run Automation" at bounding box center [51, 297] width 48 height 8
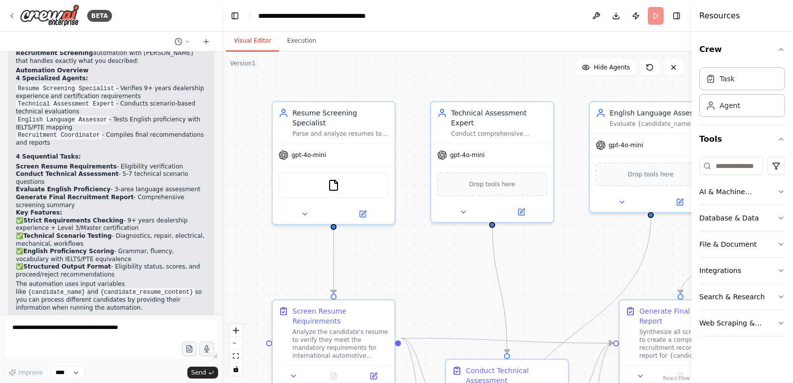
scroll to position [1622, 0]
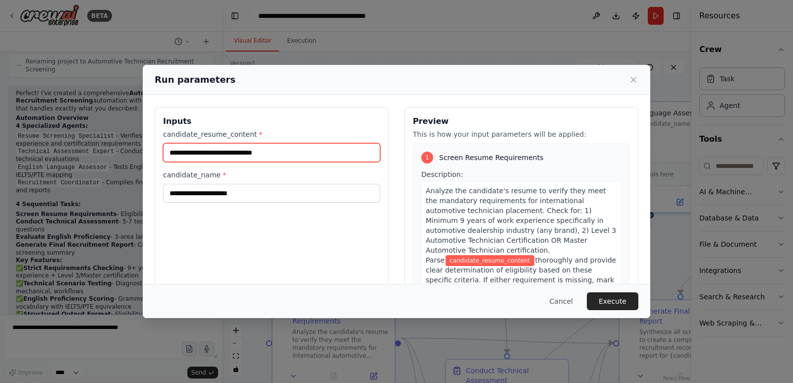
click at [287, 155] on input "candidate_resume_content *" at bounding box center [271, 152] width 217 height 19
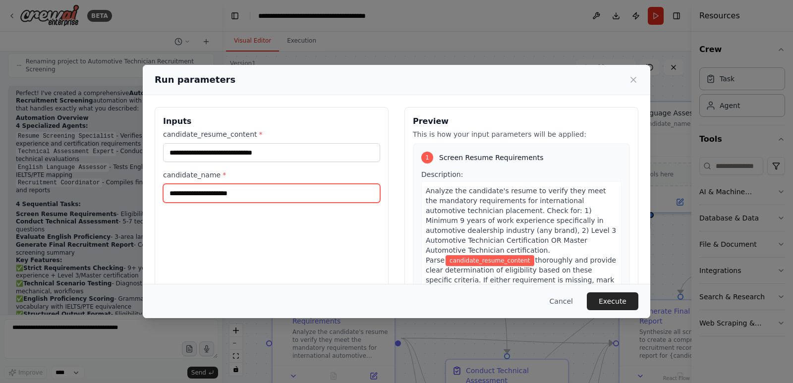
click at [276, 198] on input "candidate_name *" at bounding box center [271, 193] width 217 height 19
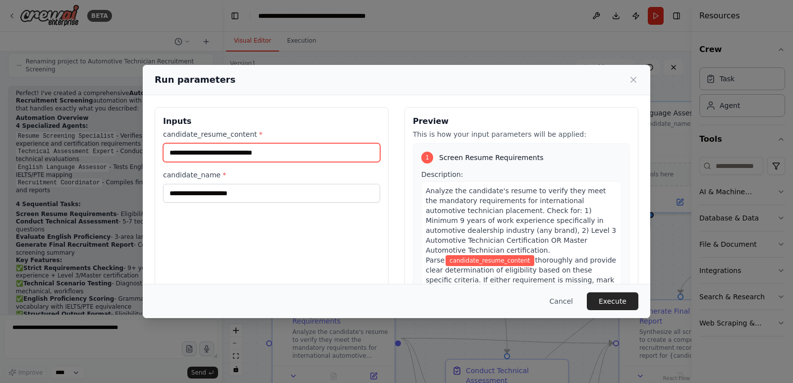
click at [279, 154] on input "candidate_resume_content *" at bounding box center [271, 152] width 217 height 19
click at [294, 152] on input "candidate_resume_content *" at bounding box center [271, 152] width 217 height 19
paste input "**********"
type input "**********"
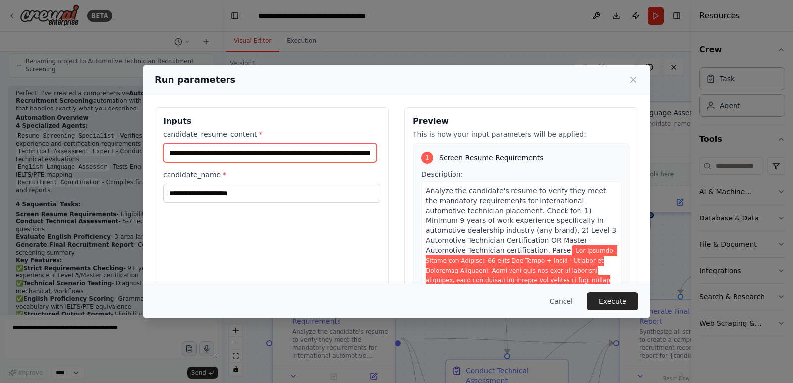
scroll to position [0, 0]
drag, startPoint x: 373, startPoint y: 152, endPoint x: 68, endPoint y: 146, distance: 304.9
click at [68, 146] on div "Run parameters Inputs candidate_resume_content * candidate_name * Preview This …" at bounding box center [396, 191] width 793 height 383
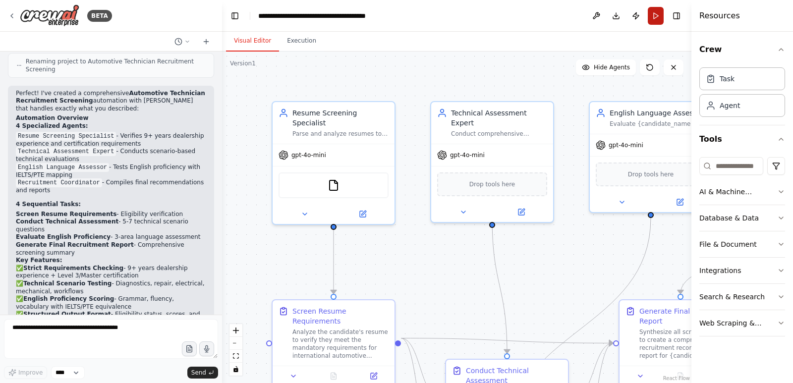
click at [658, 13] on button "Run" at bounding box center [656, 16] width 16 height 18
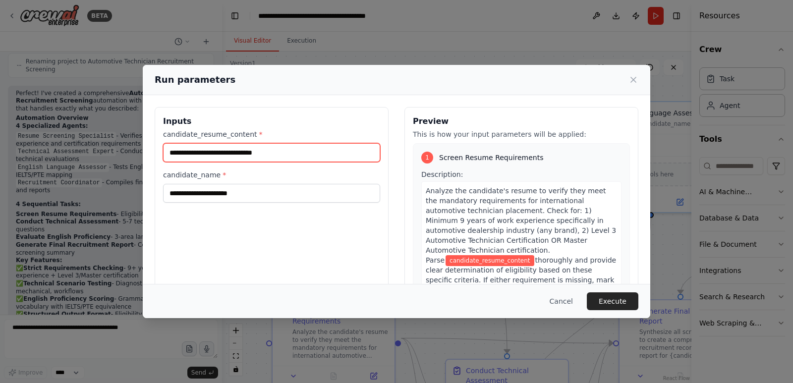
click at [304, 152] on input "candidate_resume_content *" at bounding box center [271, 152] width 217 height 19
paste input "**********"
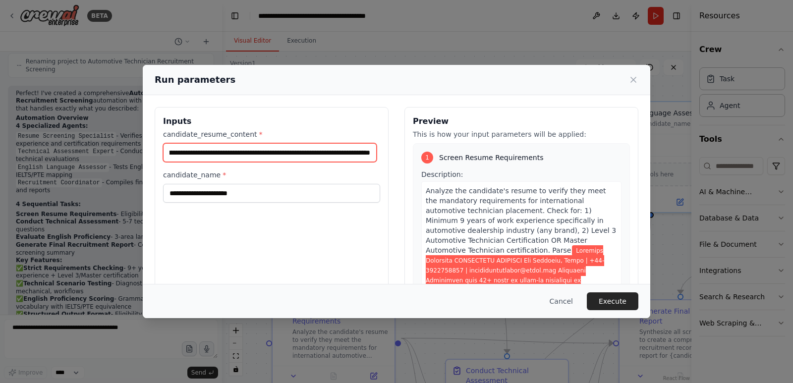
type input "**********"
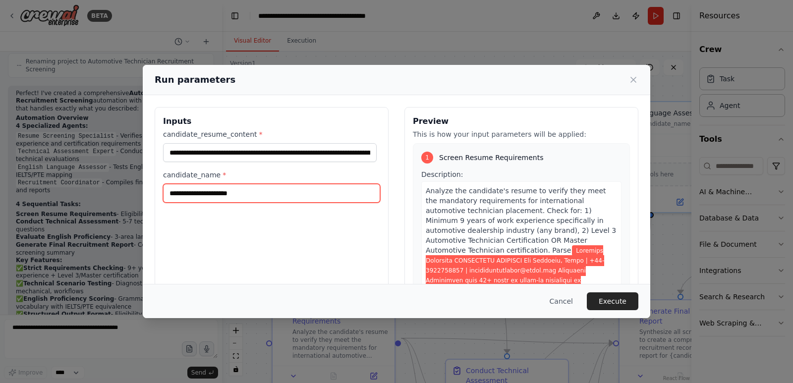
click at [270, 191] on input "candidate_name *" at bounding box center [271, 193] width 217 height 19
paste input "**********"
type input "**********"
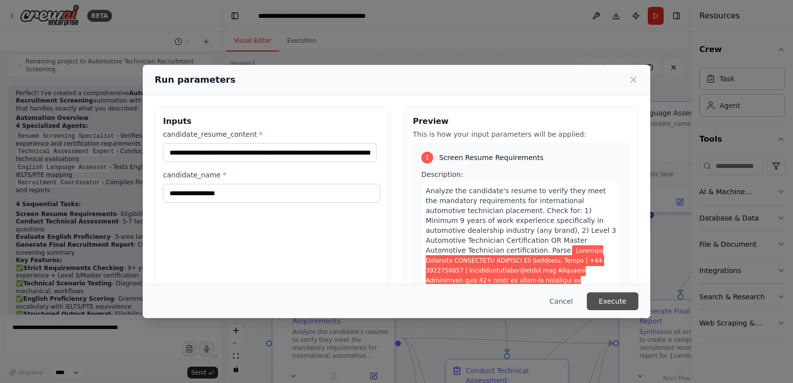
click at [629, 299] on button "Execute" at bounding box center [613, 301] width 52 height 18
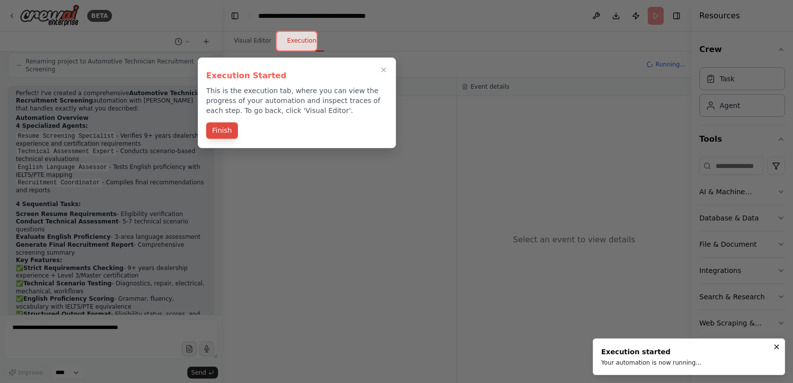
click at [229, 132] on button "Finish" at bounding box center [222, 130] width 32 height 16
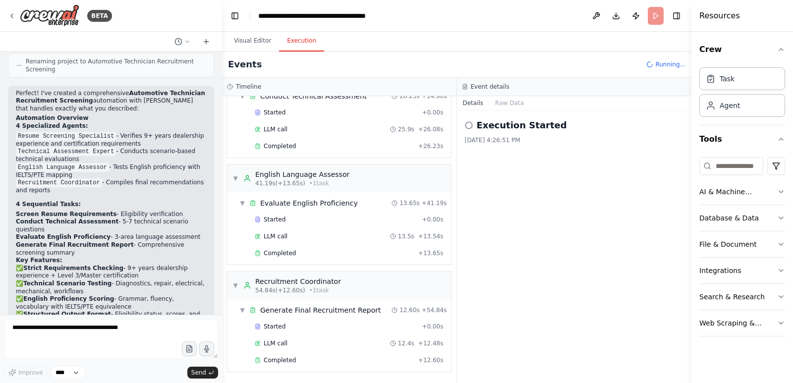
scroll to position [1670, 0]
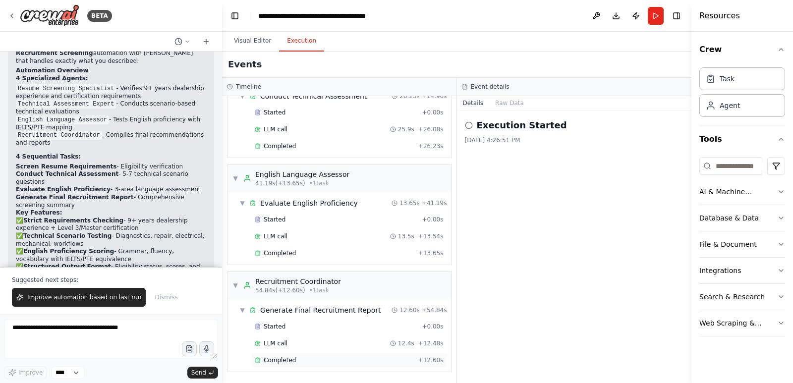
click at [276, 362] on span "Completed" at bounding box center [280, 360] width 32 height 8
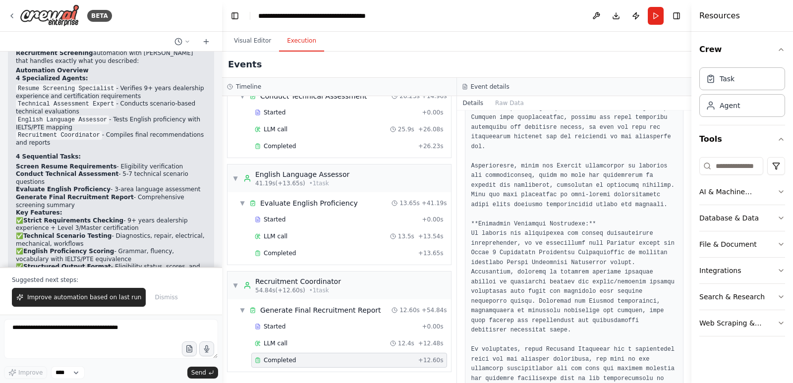
scroll to position [622, 0]
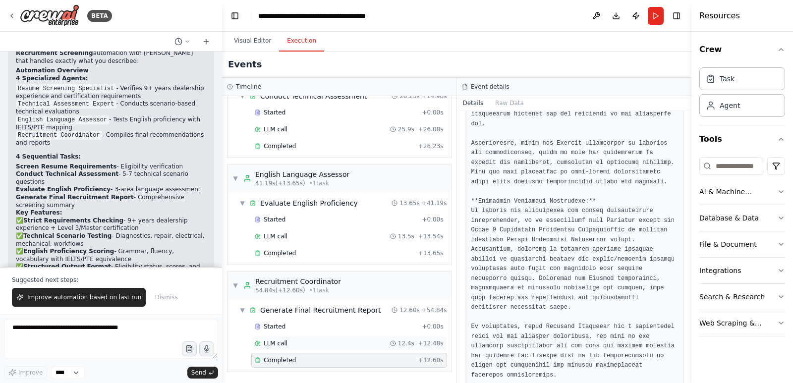
click at [281, 345] on span "LLM call" at bounding box center [276, 344] width 24 height 8
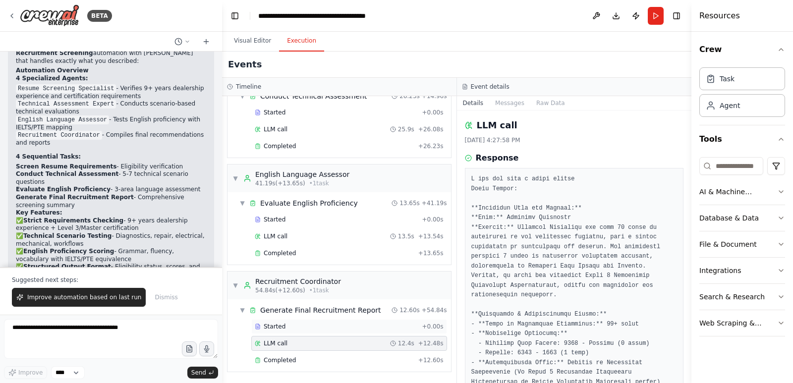
click at [276, 328] on span "Started" at bounding box center [275, 327] width 22 height 8
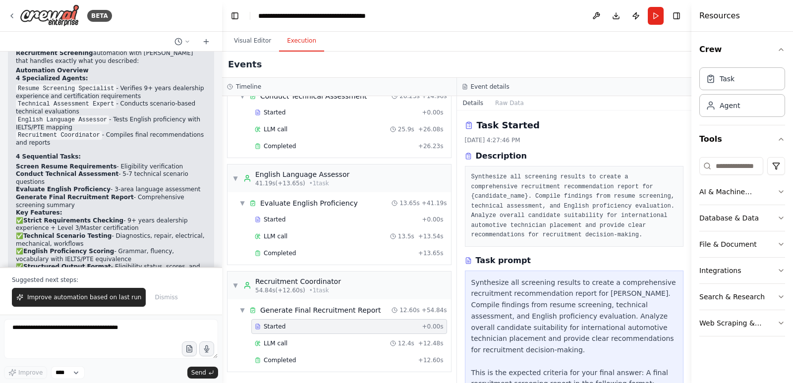
drag, startPoint x: 688, startPoint y: 245, endPoint x: 688, endPoint y: 287, distance: 42.6
click at [688, 287] on button "Toggle Sidebar" at bounding box center [691, 191] width 8 height 383
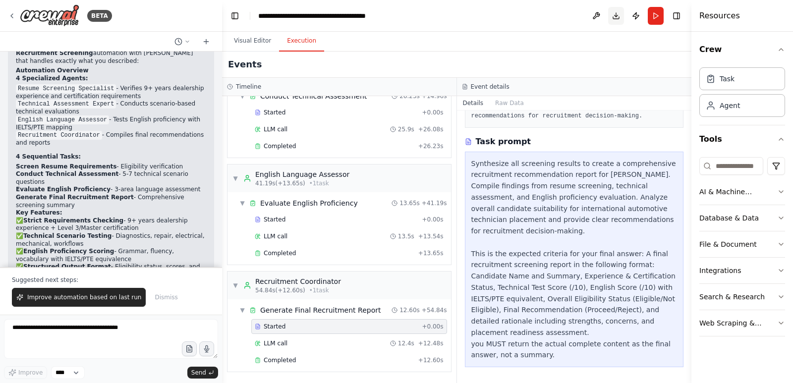
click at [617, 18] on button "Download" at bounding box center [616, 16] width 16 height 18
click at [258, 39] on button "Visual Editor" at bounding box center [252, 41] width 53 height 21
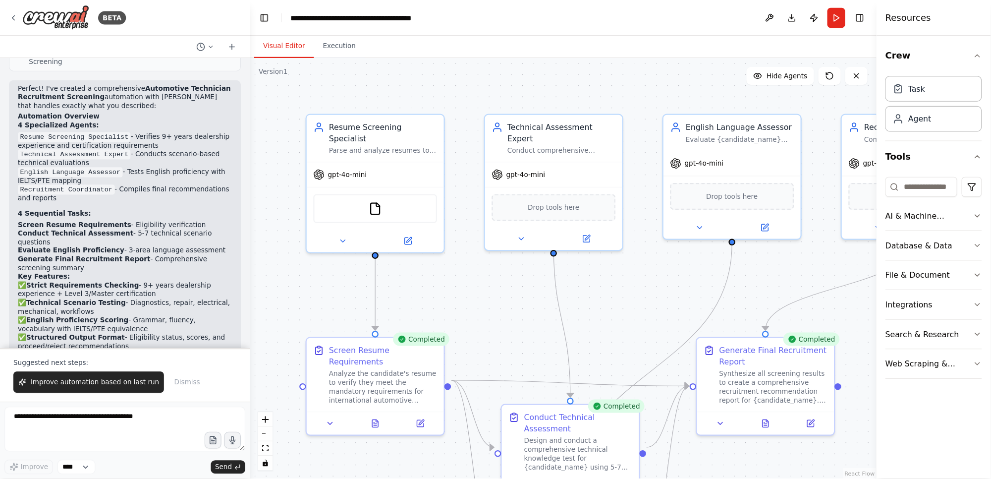
scroll to position [1585, 0]
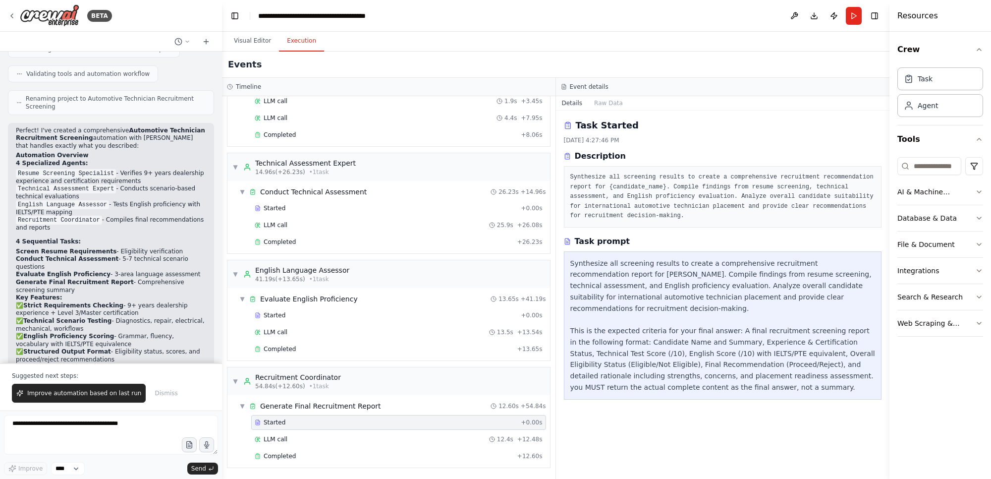
click at [290, 42] on button "Execution" at bounding box center [301, 41] width 45 height 21
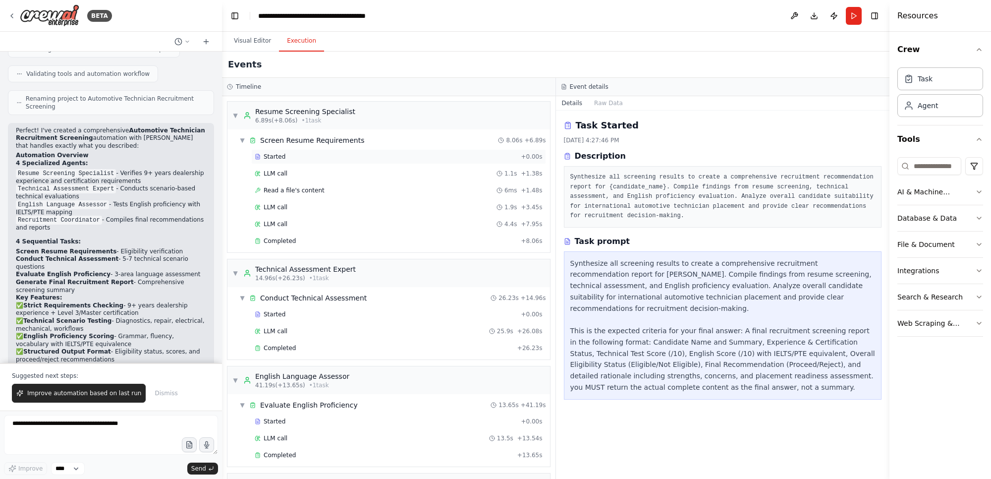
click at [273, 156] on span "Started" at bounding box center [275, 157] width 22 height 8
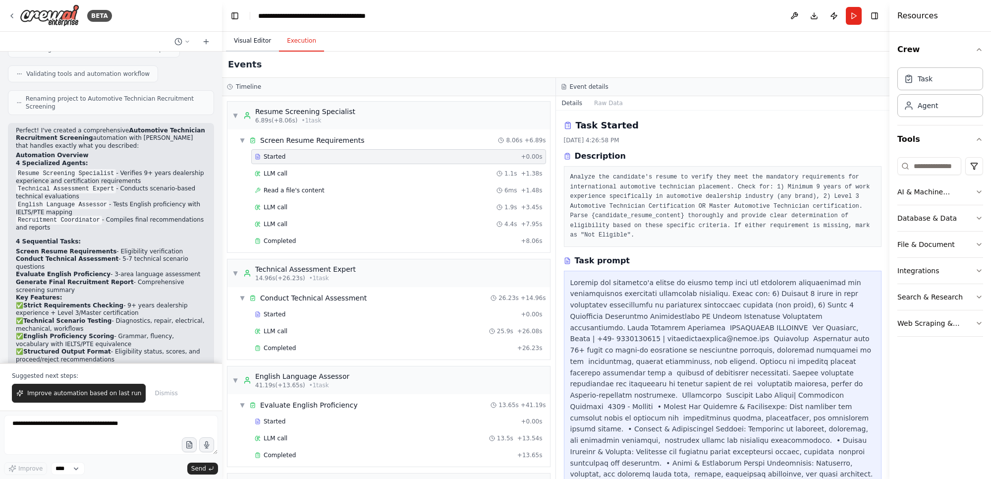
click at [256, 38] on button "Visual Editor" at bounding box center [252, 41] width 53 height 21
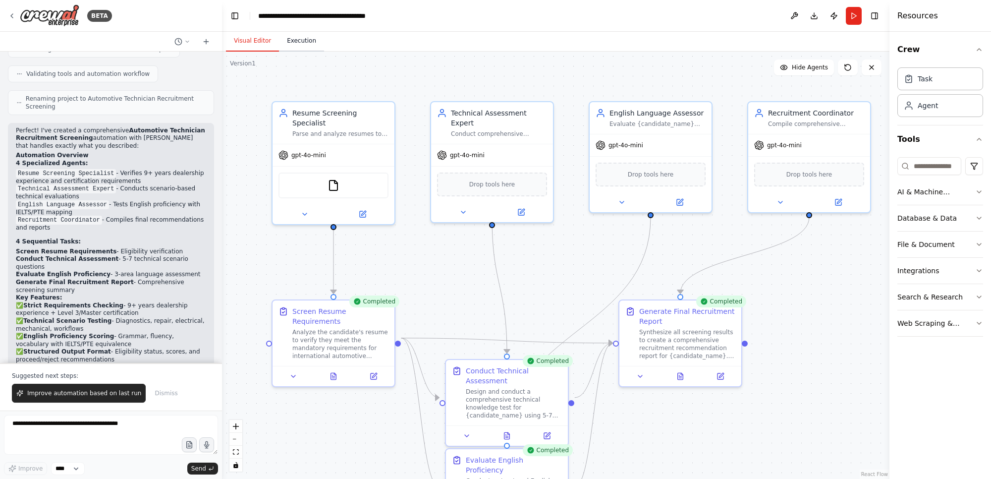
click at [296, 43] on button "Execution" at bounding box center [301, 41] width 45 height 21
